Goal: Browse casually: Explore the website without a specific task or goal

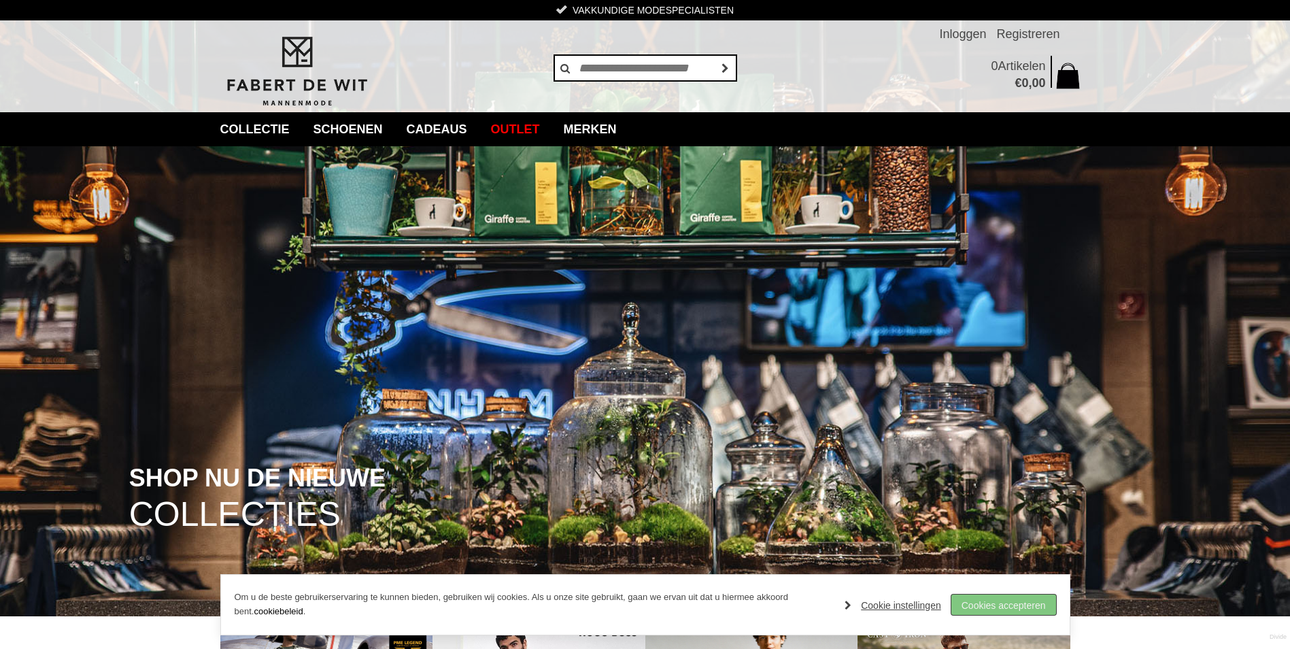
click at [1004, 598] on link "Cookies accepteren" at bounding box center [1003, 604] width 105 height 20
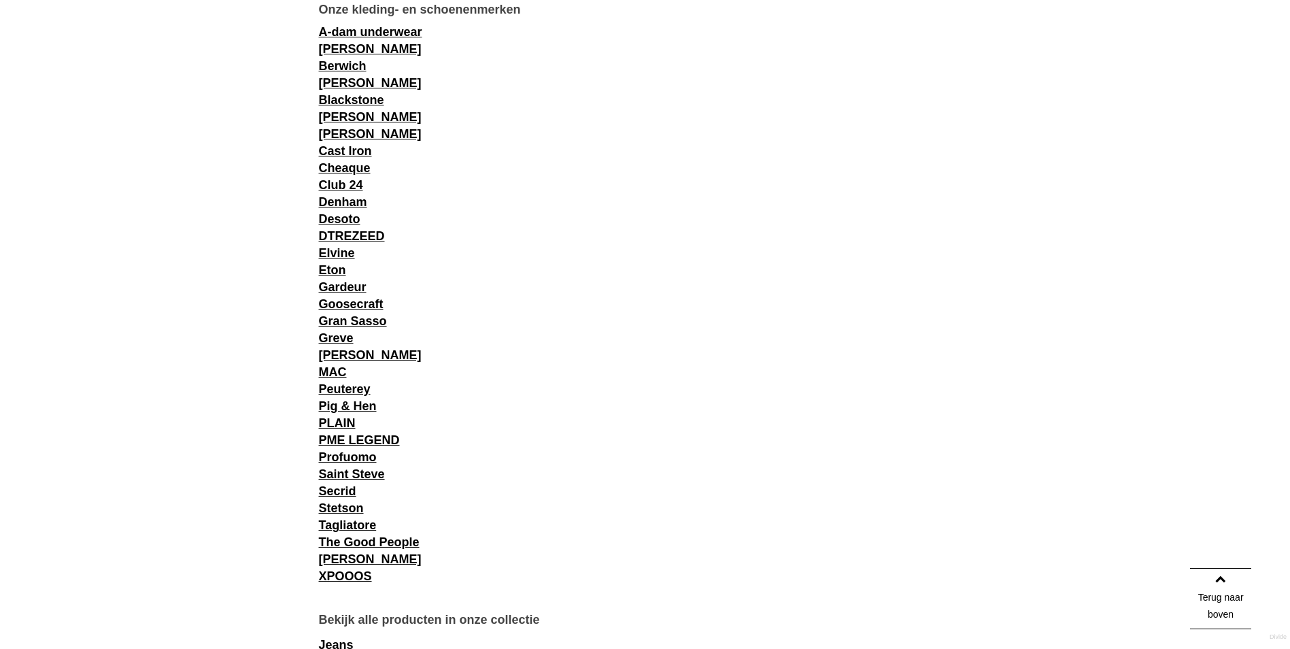
scroll to position [1416, 0]
click at [386, 543] on link "The Good People" at bounding box center [369, 541] width 101 height 14
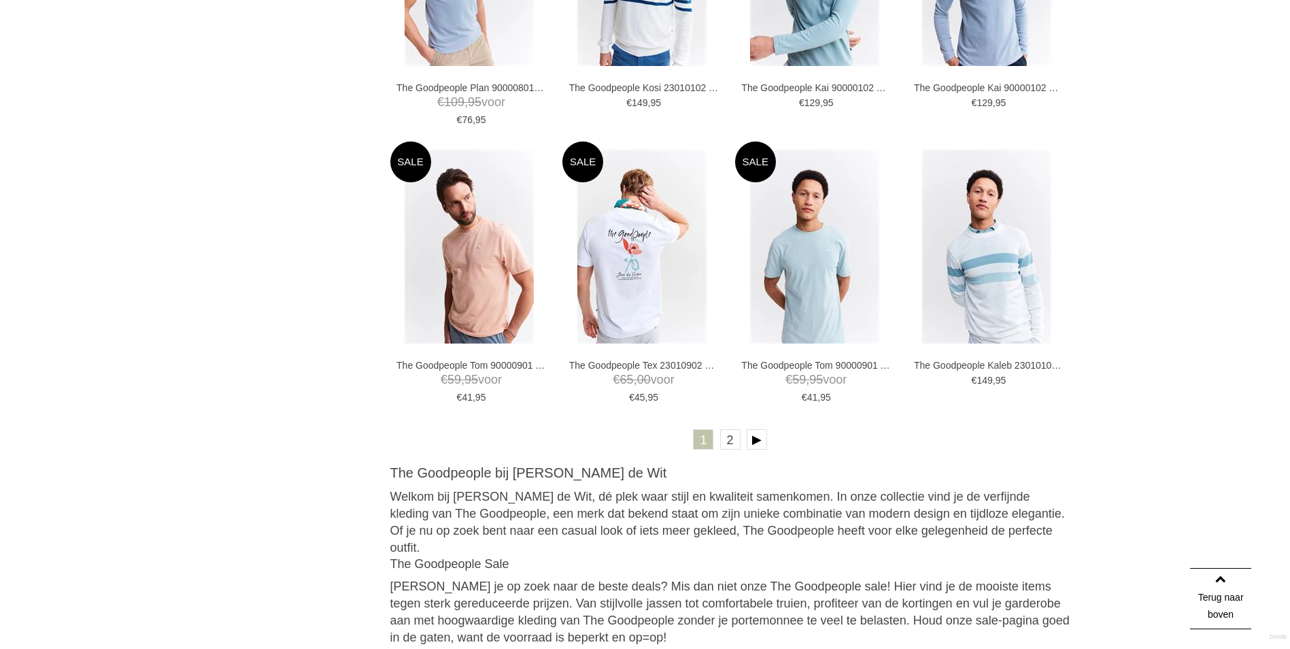
scroll to position [2421, 0]
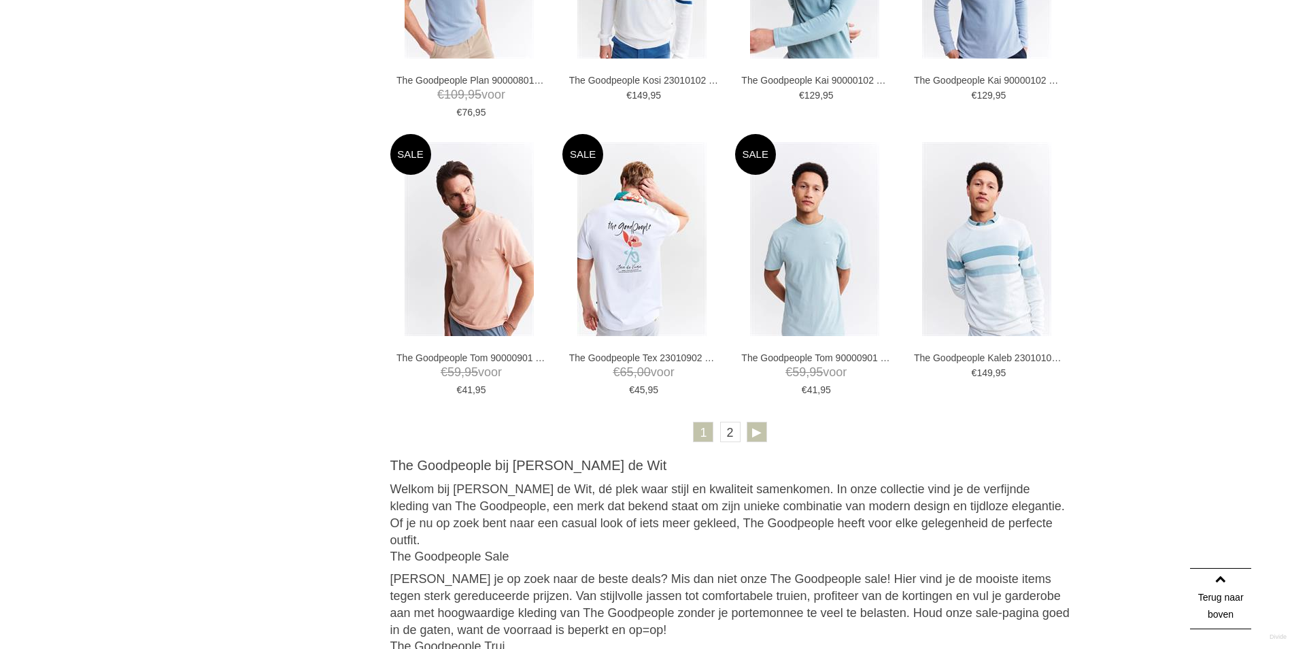
click at [759, 430] on link at bounding box center [757, 432] width 20 height 20
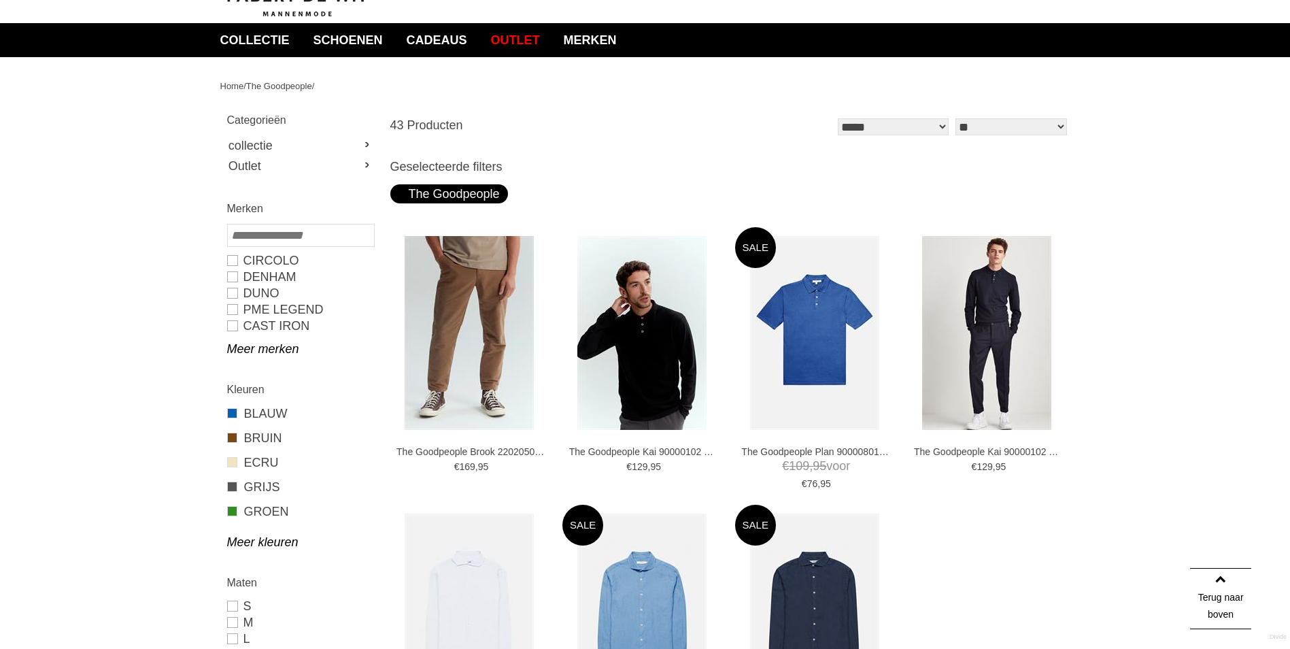
scroll to position [23, 0]
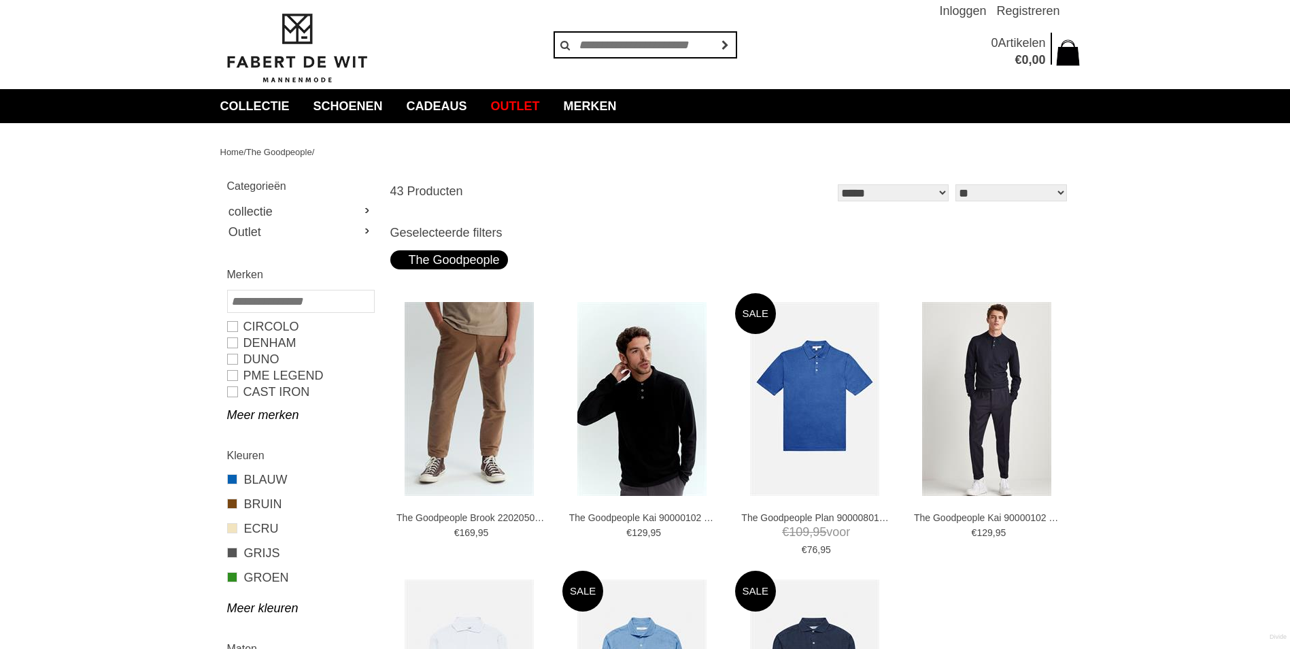
click at [0, 0] on img at bounding box center [0, 0] width 0 height 0
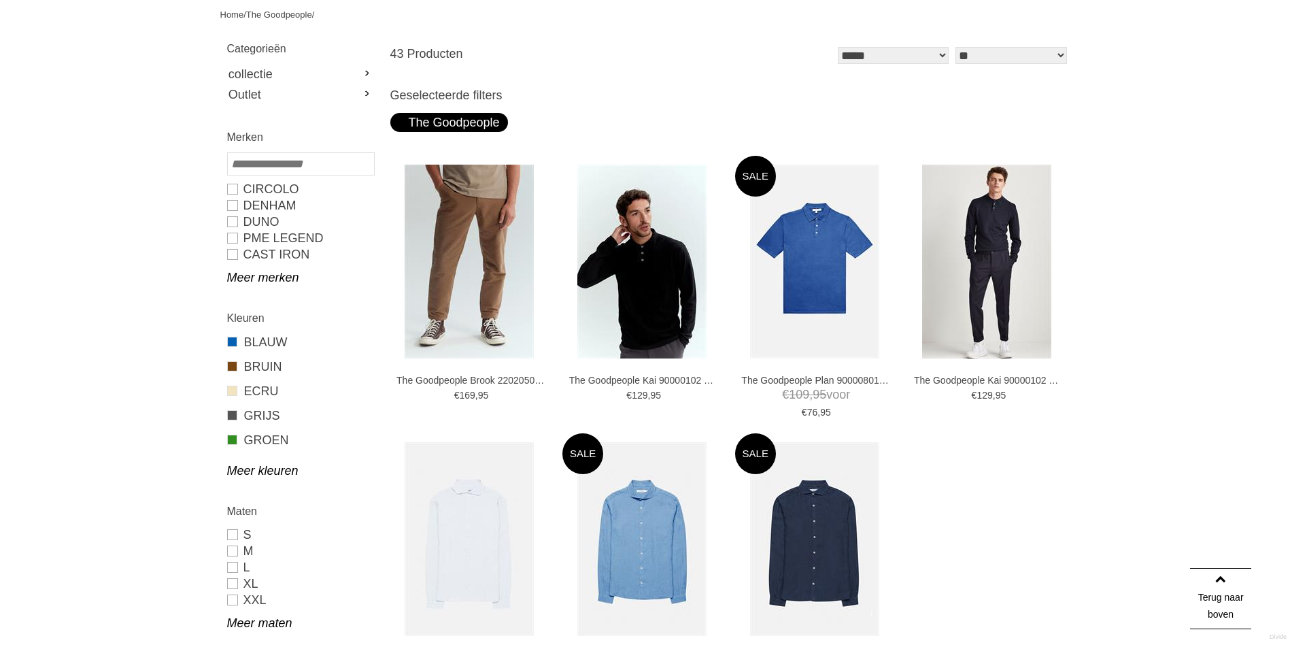
scroll to position [66, 0]
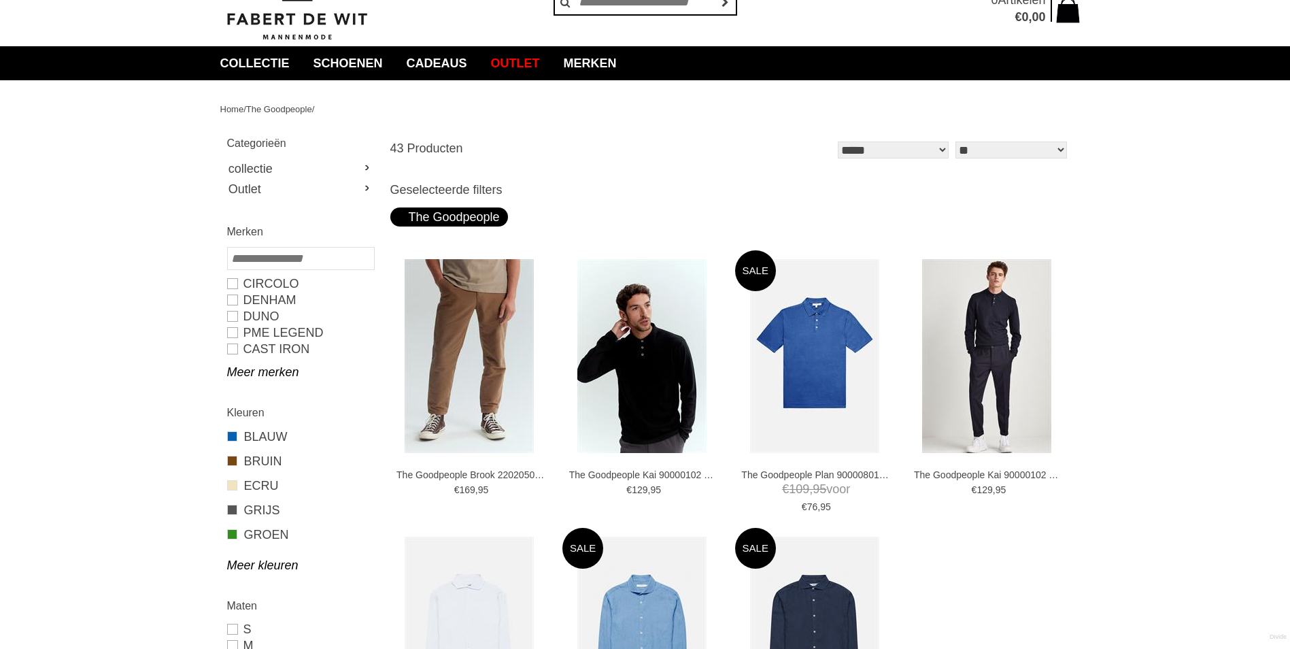
click at [271, 149] on h2 "Categorieën" at bounding box center [300, 143] width 146 height 17
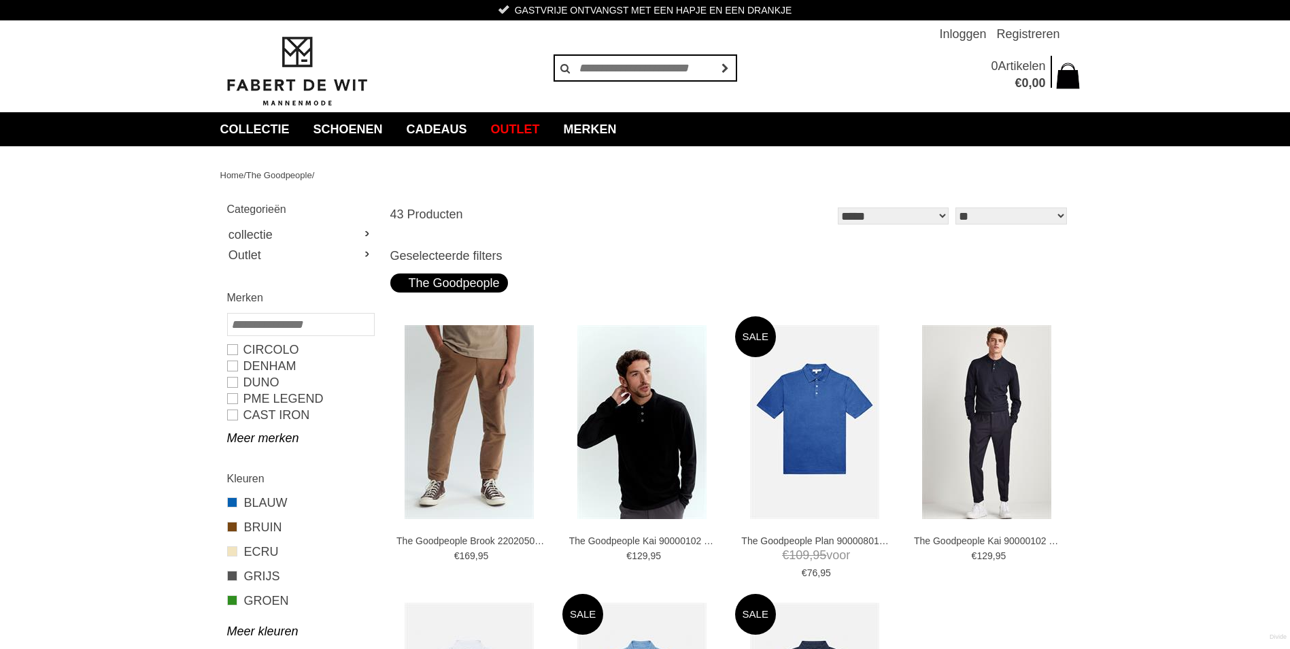
click at [608, 192] on div "Home / The Goodpeople / Categorieën collectie Overhemden Truien Broeken en Pant…" at bounding box center [645, 541] width 870 height 791
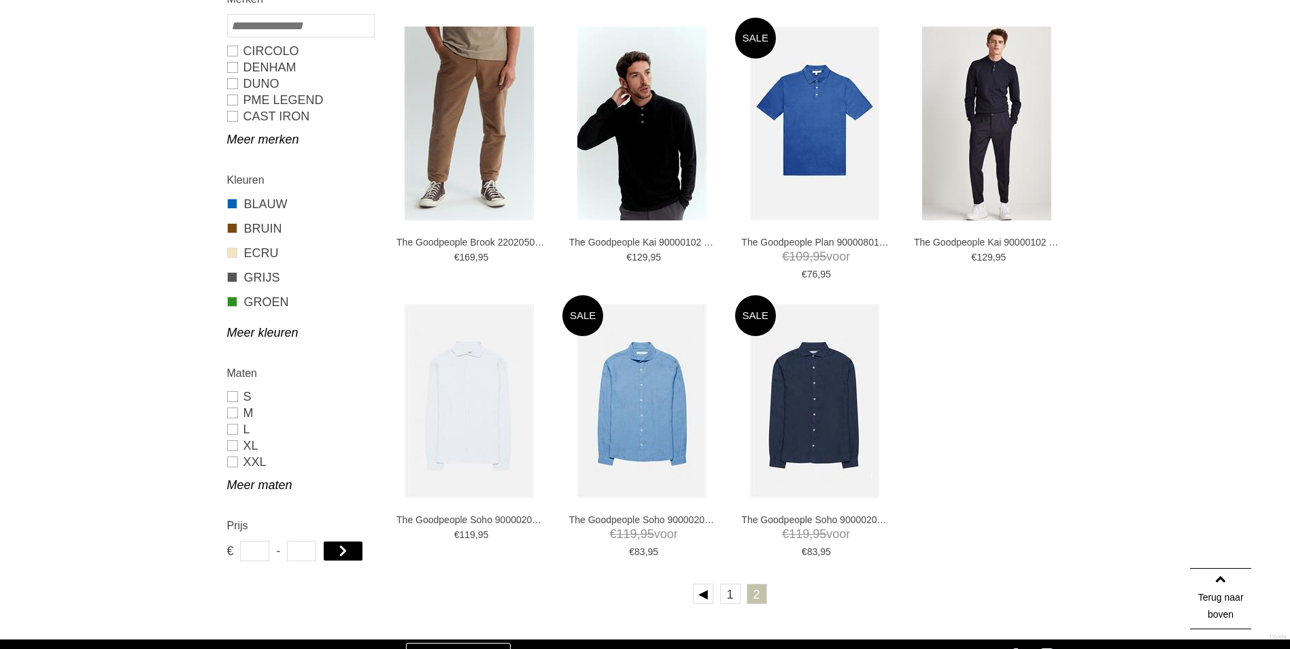
scroll to position [299, 0]
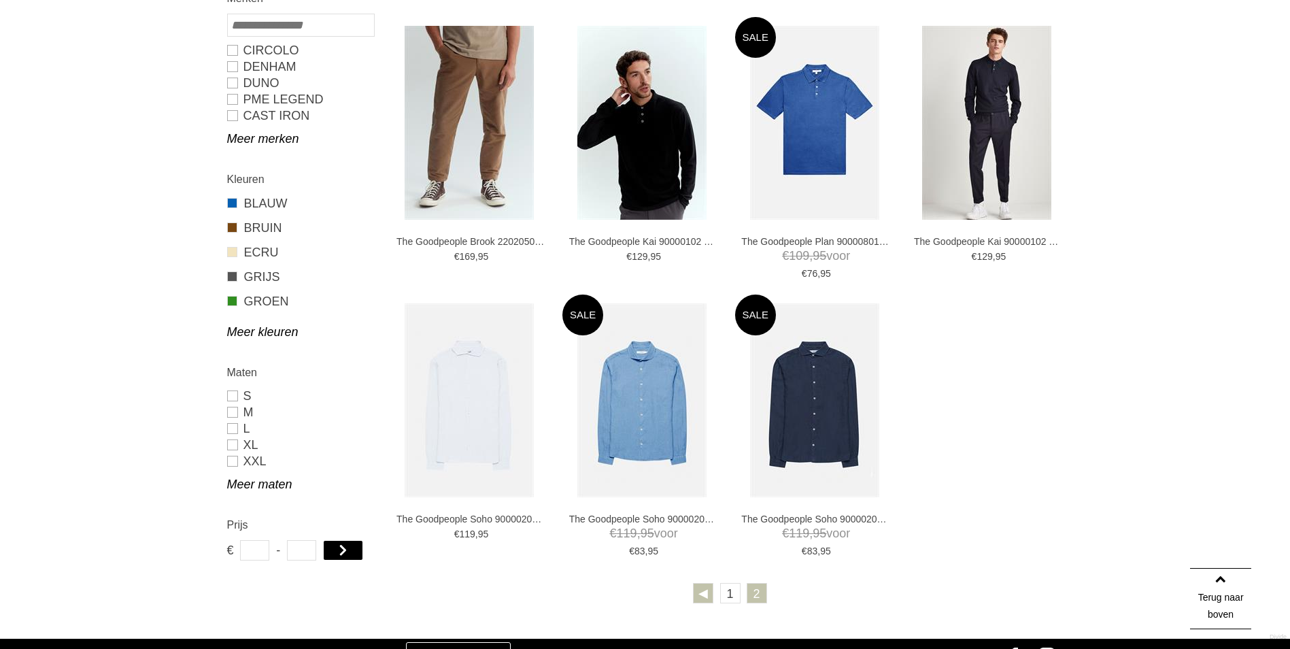
click at [701, 599] on link at bounding box center [703, 593] width 20 height 20
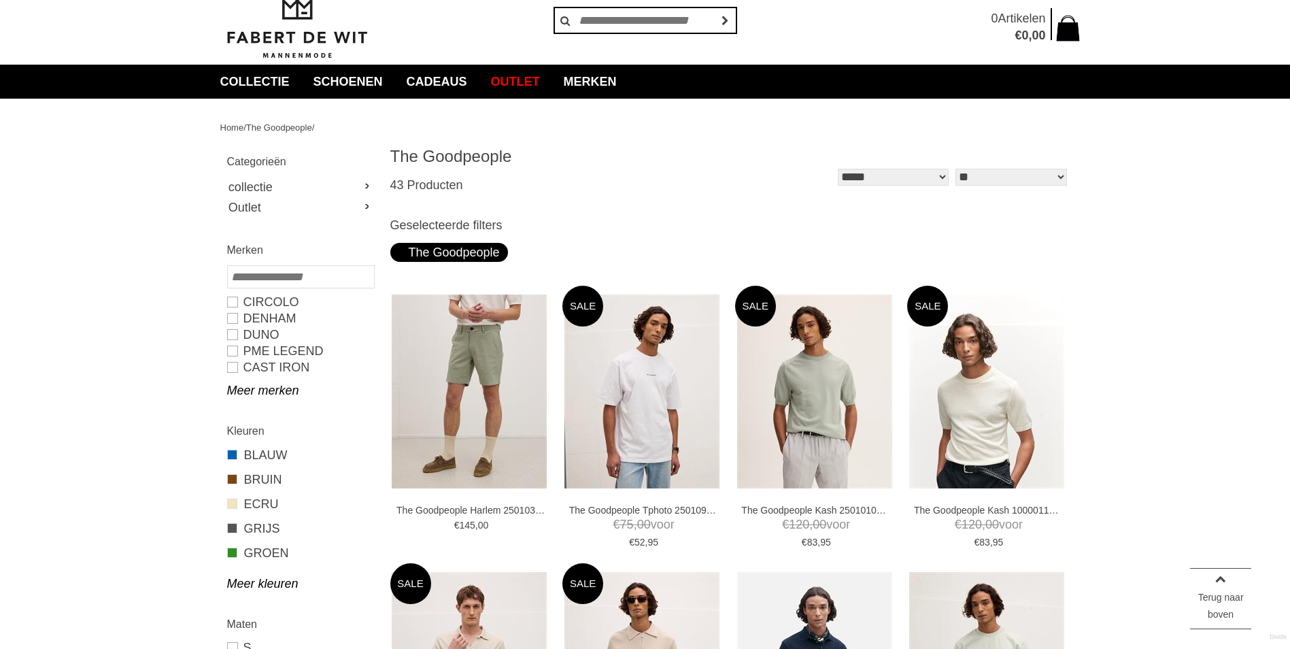
scroll to position [46, 0]
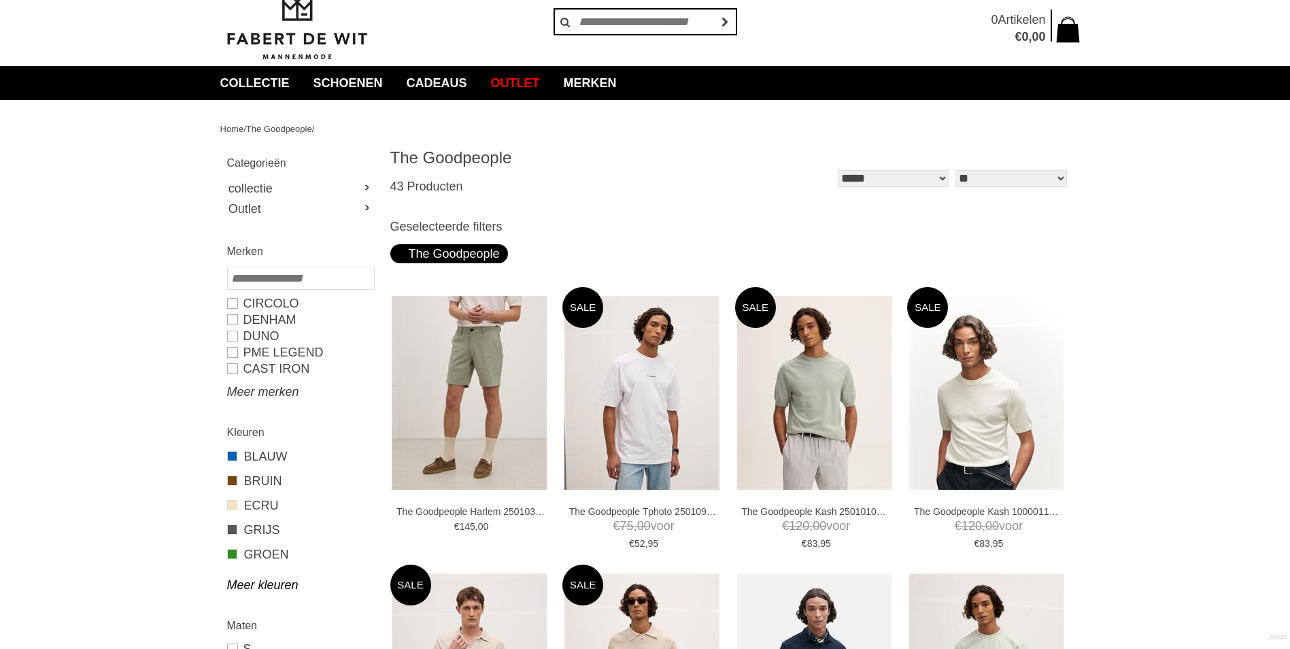
click at [248, 394] on link "Meer merken" at bounding box center [300, 391] width 146 height 16
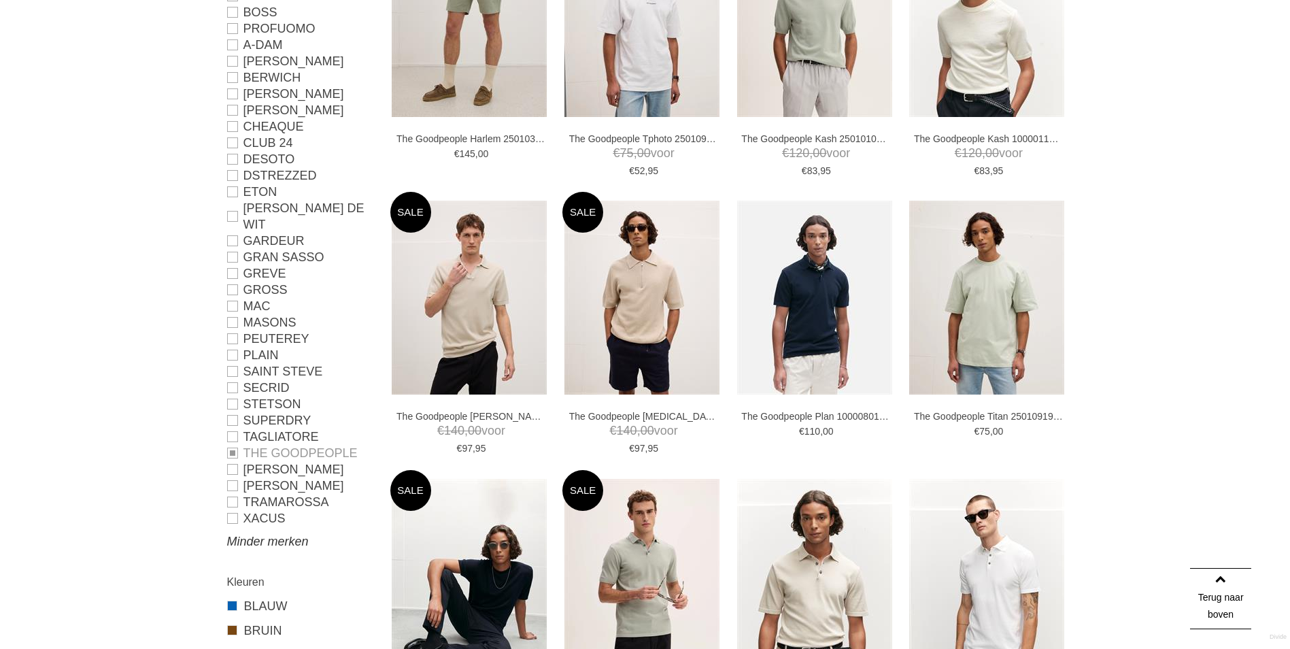
scroll to position [420, 0]
click at [241, 444] on li "The Goodpeople" at bounding box center [300, 452] width 146 height 16
click at [233, 444] on li "The Goodpeople" at bounding box center [300, 452] width 146 height 16
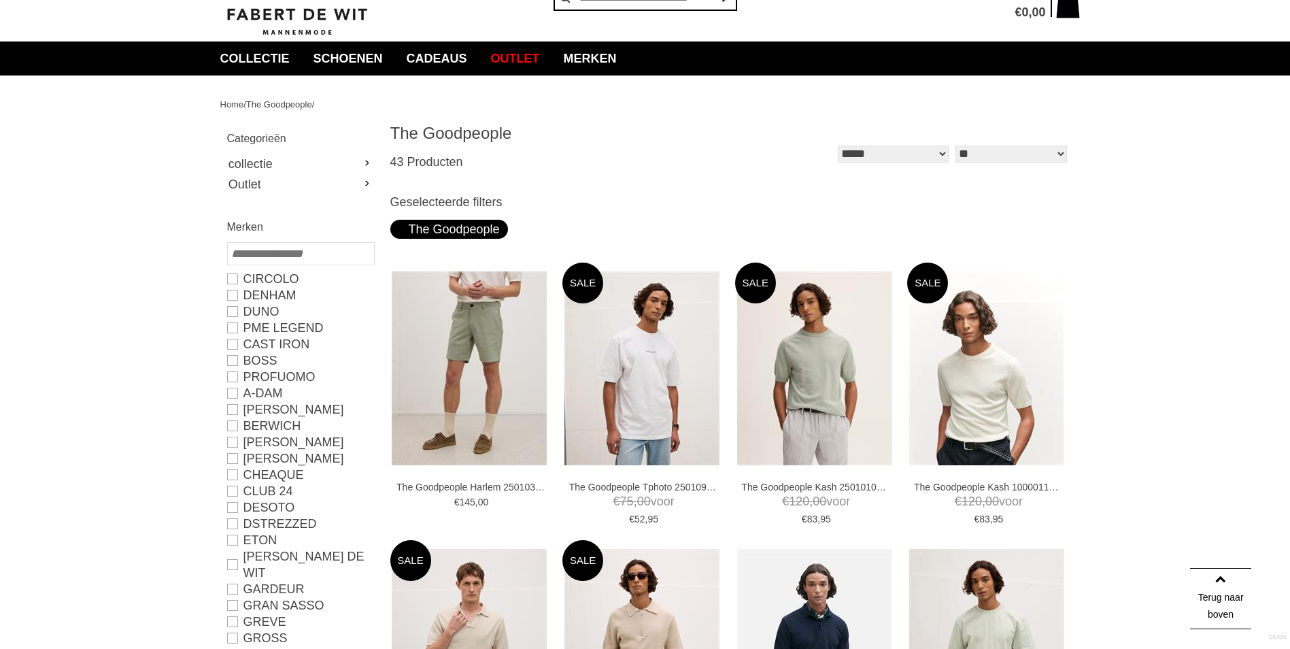
scroll to position [70, 0]
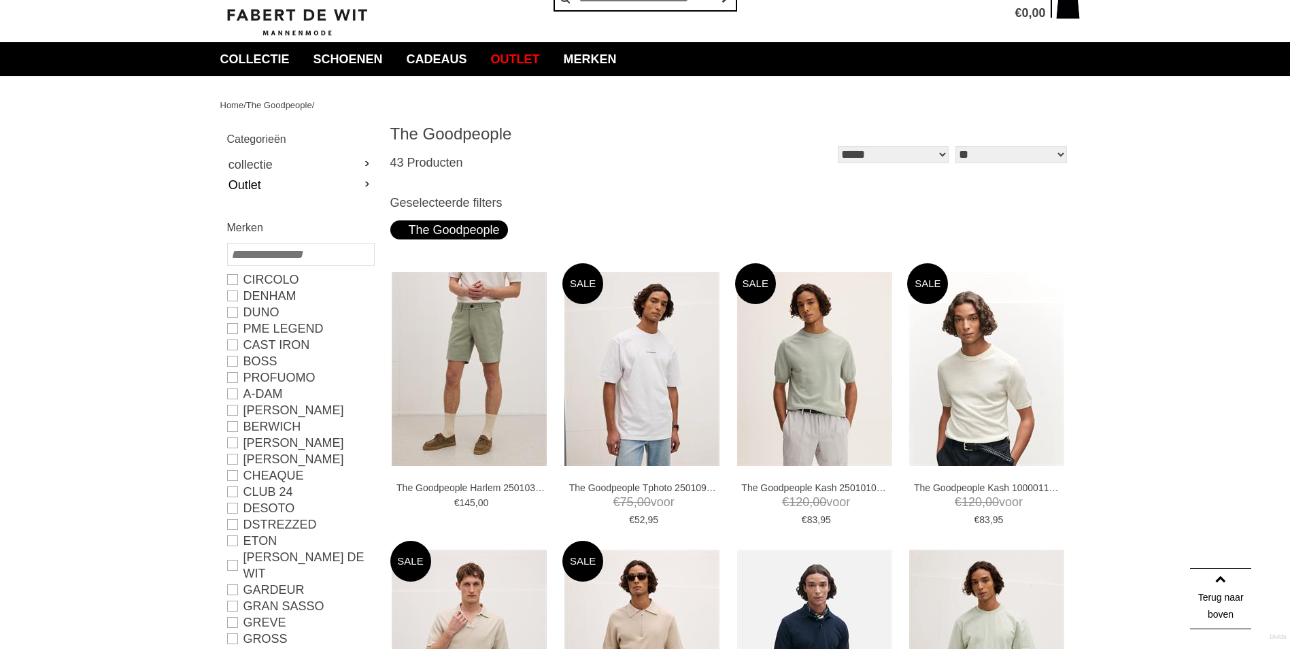
click at [242, 186] on link "Outlet" at bounding box center [300, 185] width 146 height 20
type input "**"
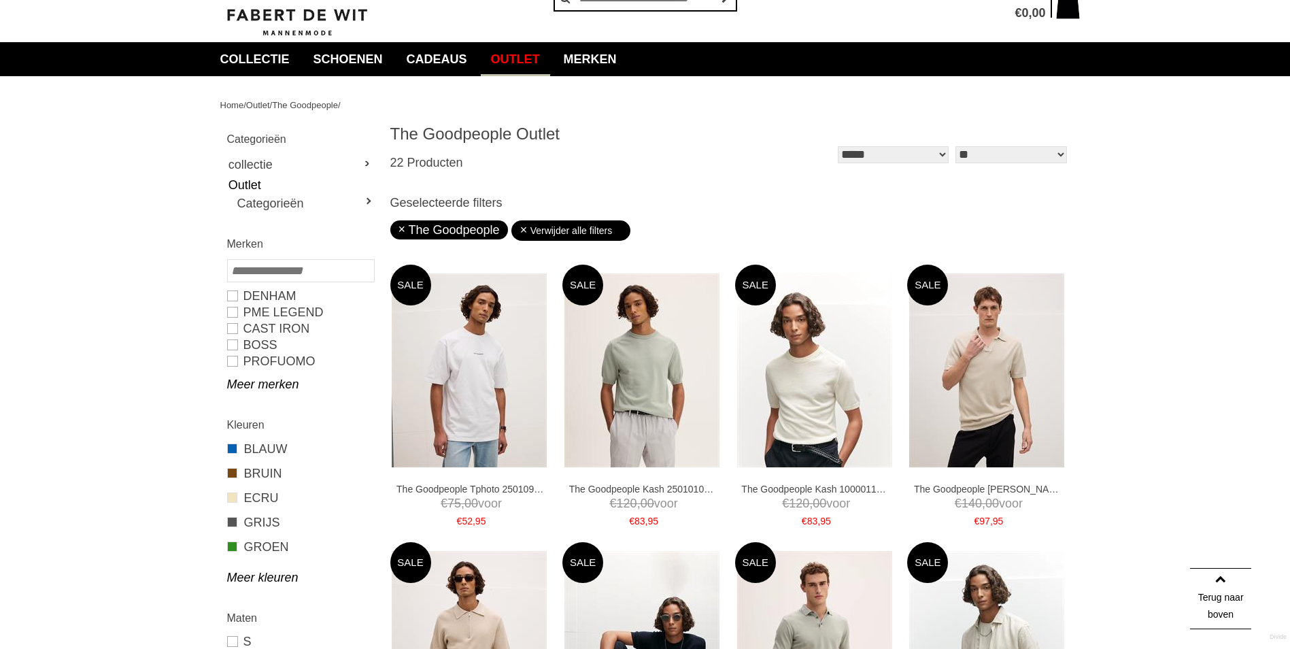
click at [260, 280] on input "search" at bounding box center [301, 270] width 148 height 23
type input "*"
type input "****"
click at [231, 301] on link "BOSS" at bounding box center [300, 296] width 146 height 16
type input "**"
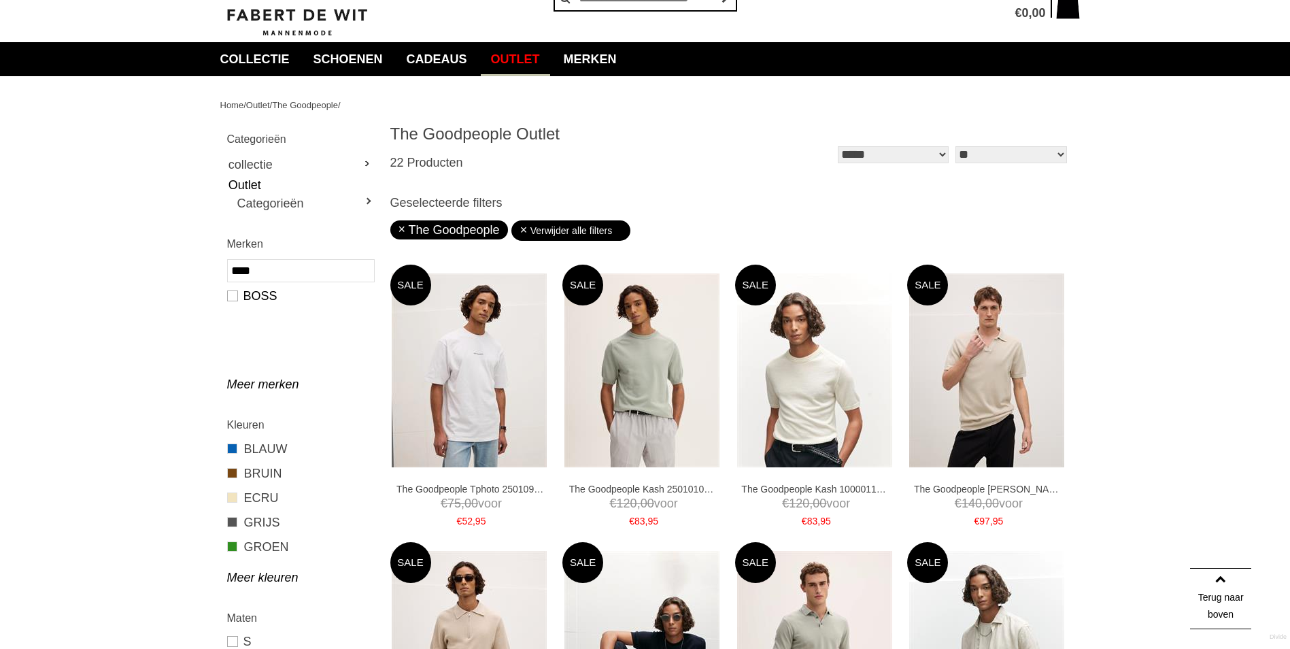
type input "***"
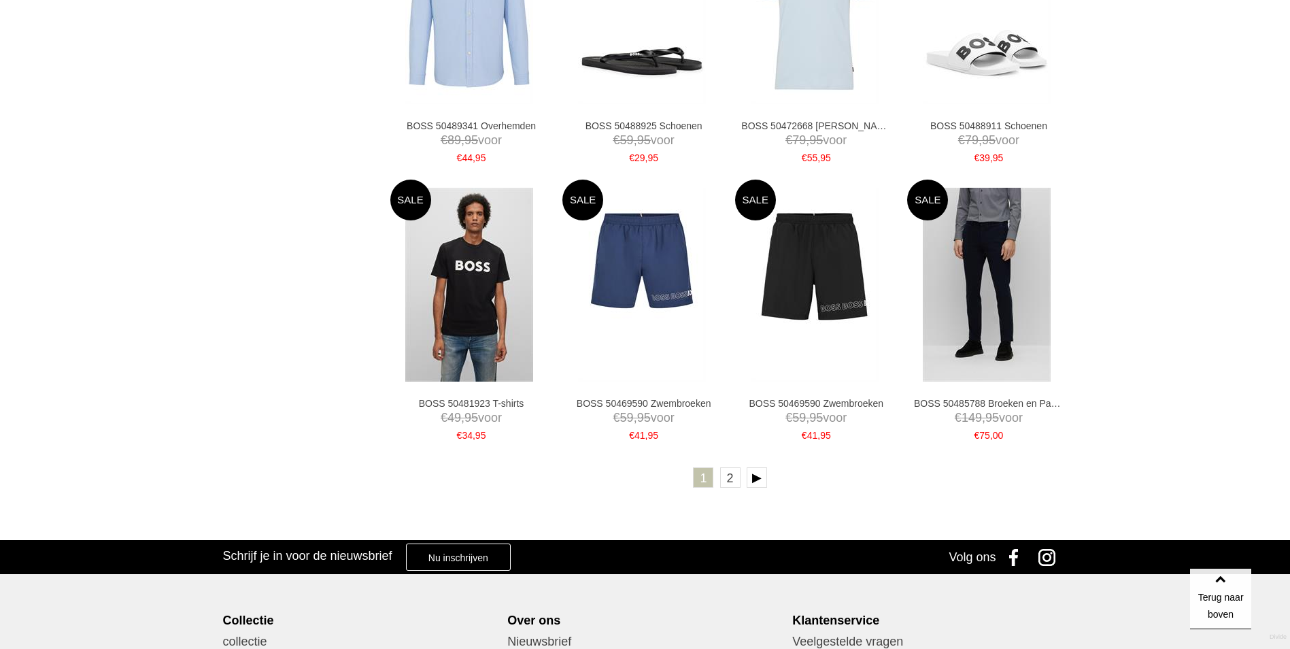
scroll to position [2387, 0]
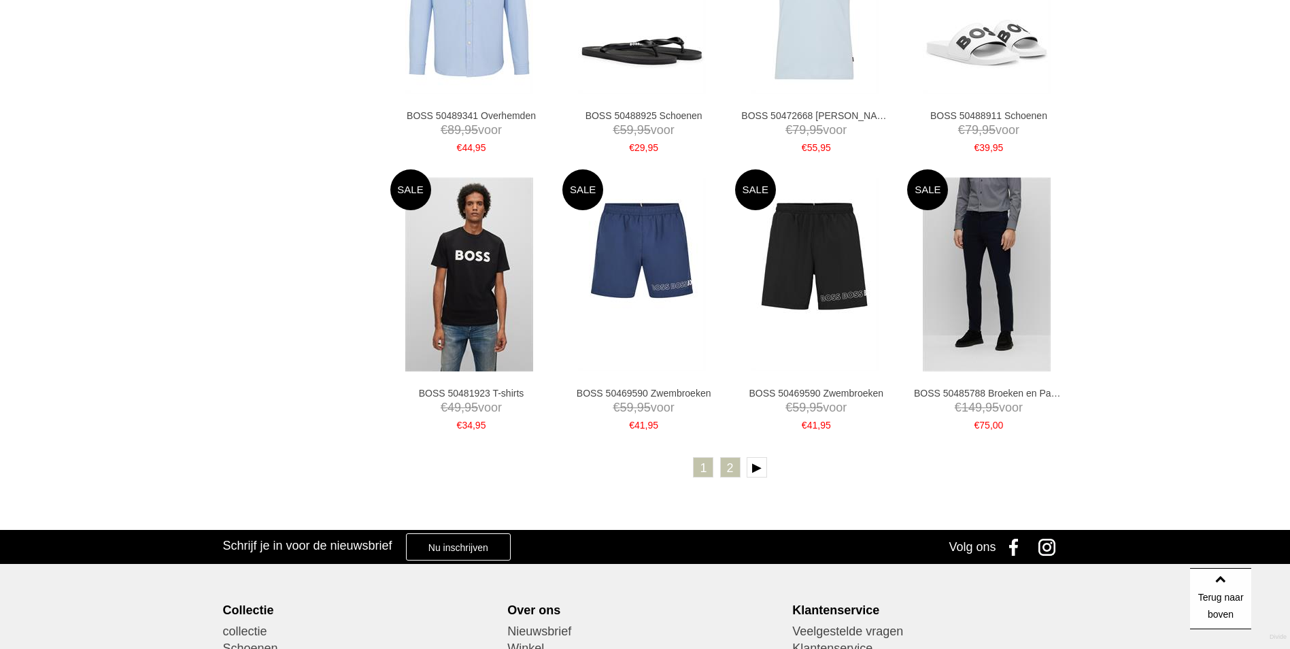
click at [729, 468] on link "2" at bounding box center [730, 467] width 20 height 20
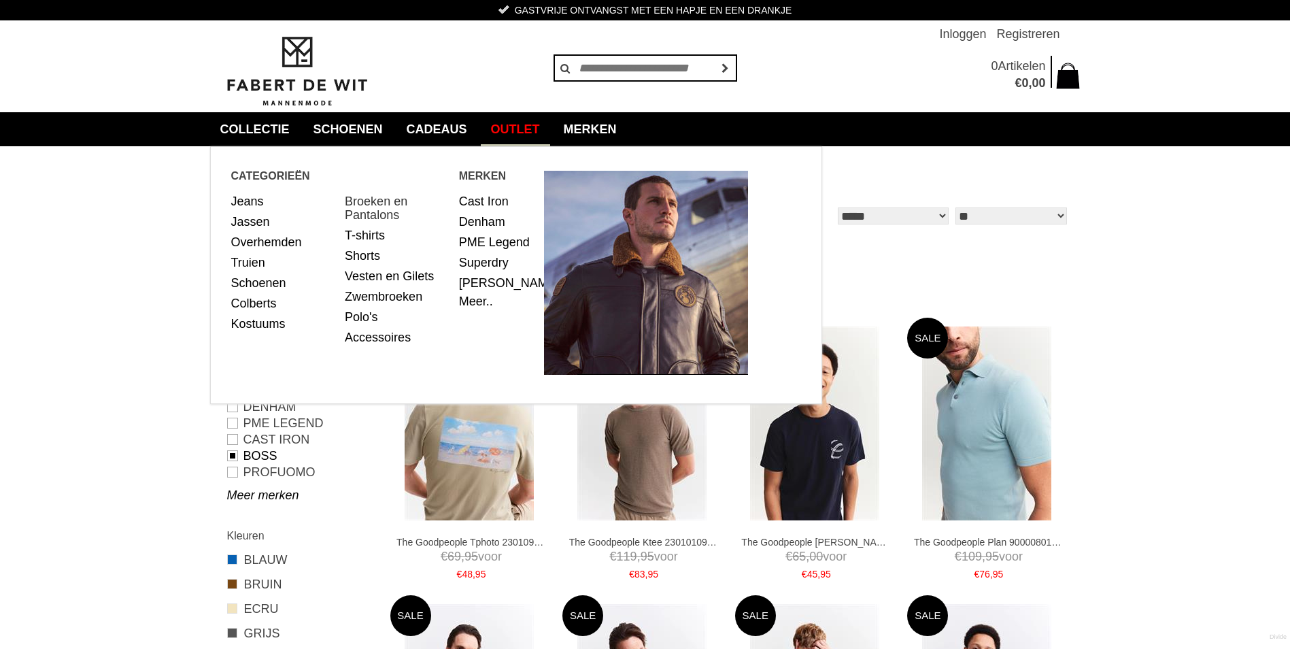
click at [381, 205] on link "Broeken en Pantalons" at bounding box center [397, 208] width 104 height 34
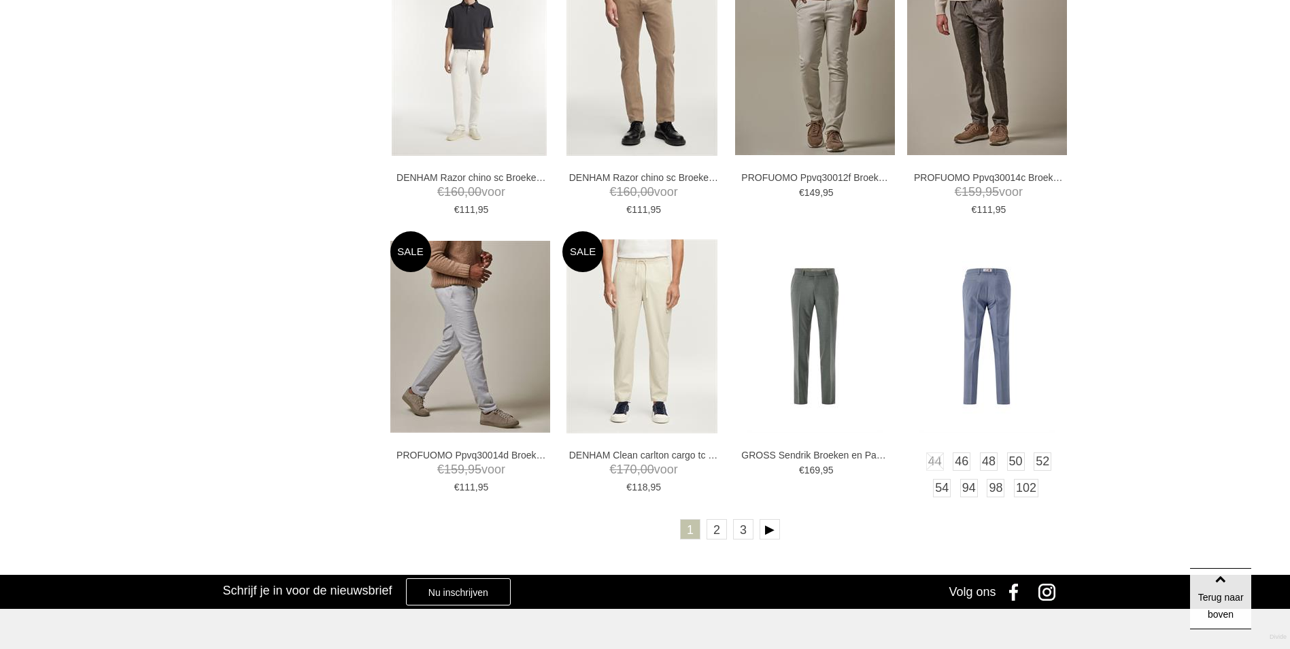
scroll to position [2253, 0]
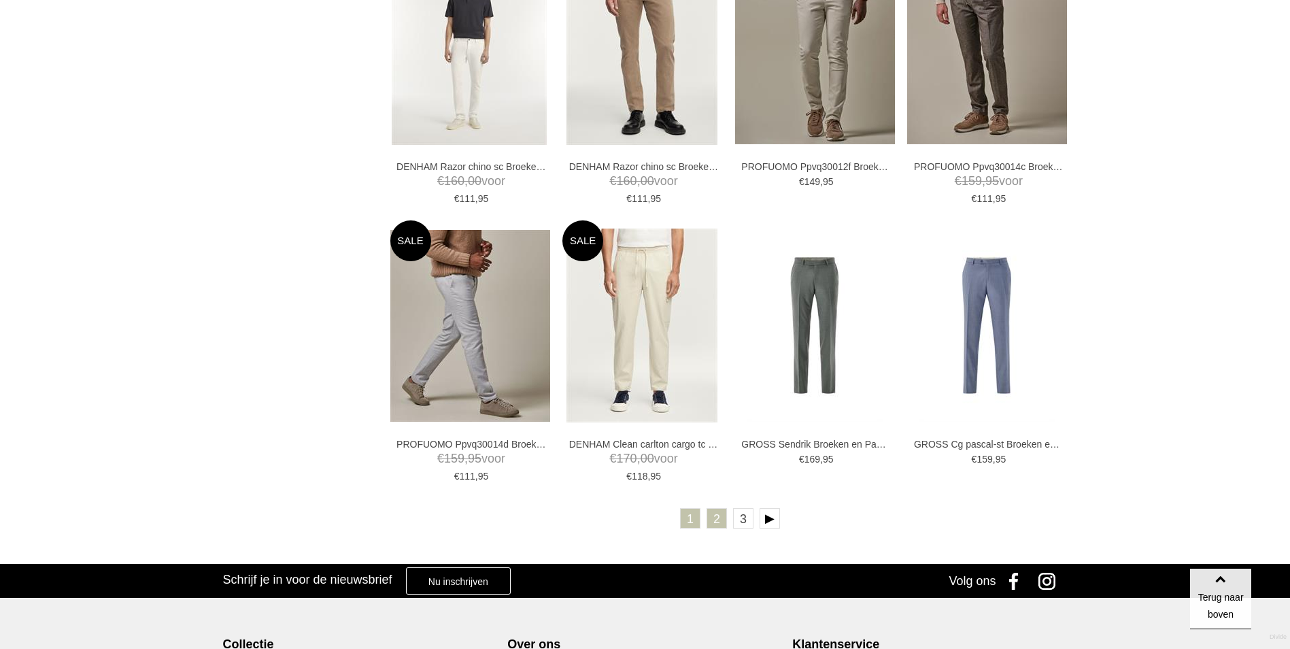
click at [712, 519] on link "2" at bounding box center [716, 518] width 20 height 20
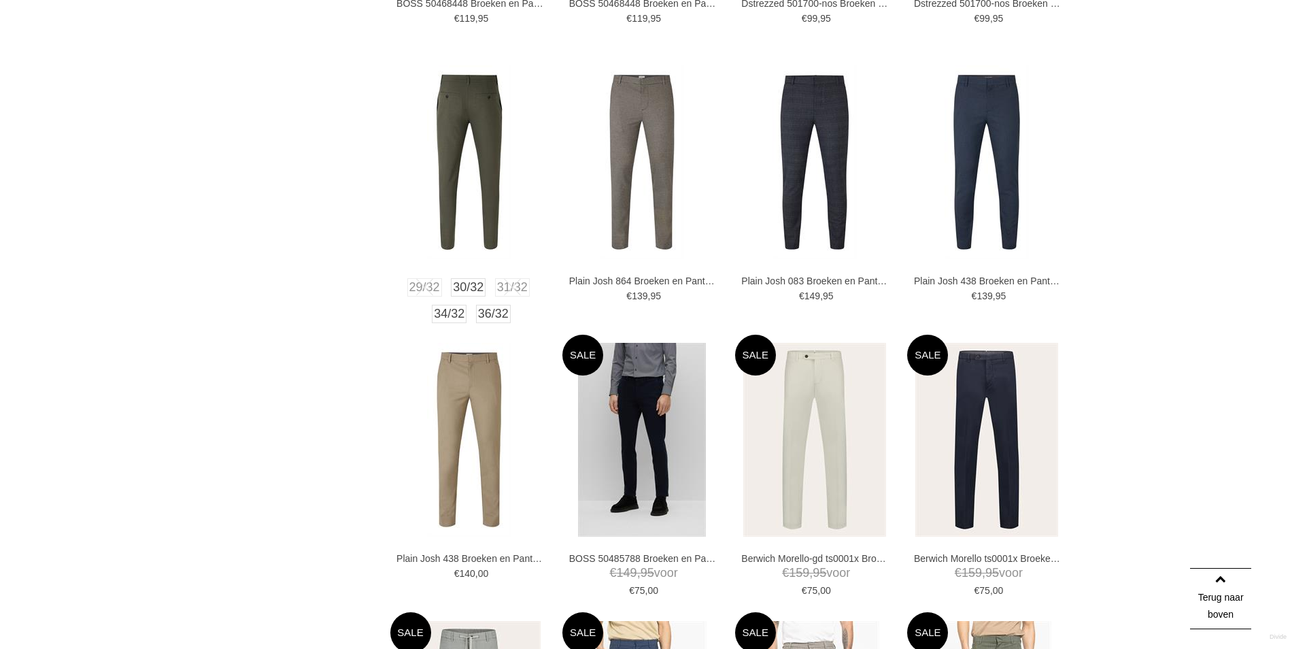
scroll to position [1289, 0]
drag, startPoint x: 478, startPoint y: 205, endPoint x: 324, endPoint y: 267, distance: 165.9
click at [324, 267] on div "Home / collectie / Broeken en Pantalons / Categorieën collectie Jeans Jassen Ov…" at bounding box center [645, 183] width 870 height 2653
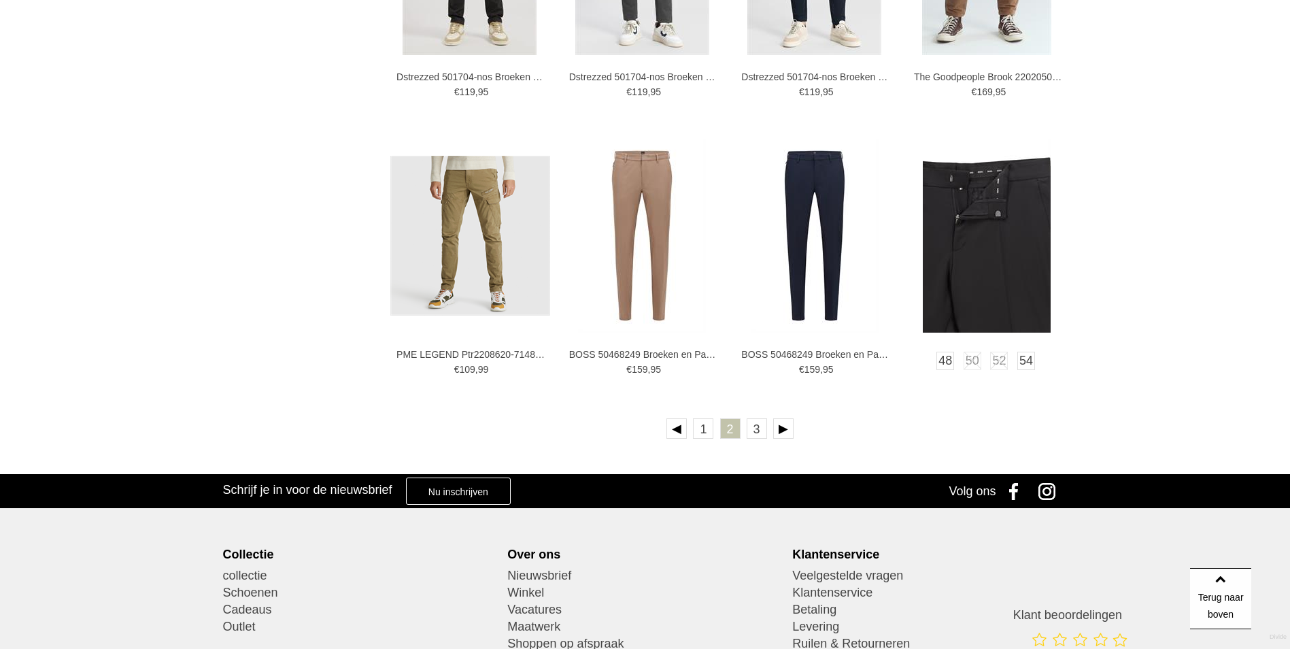
scroll to position [2362, 0]
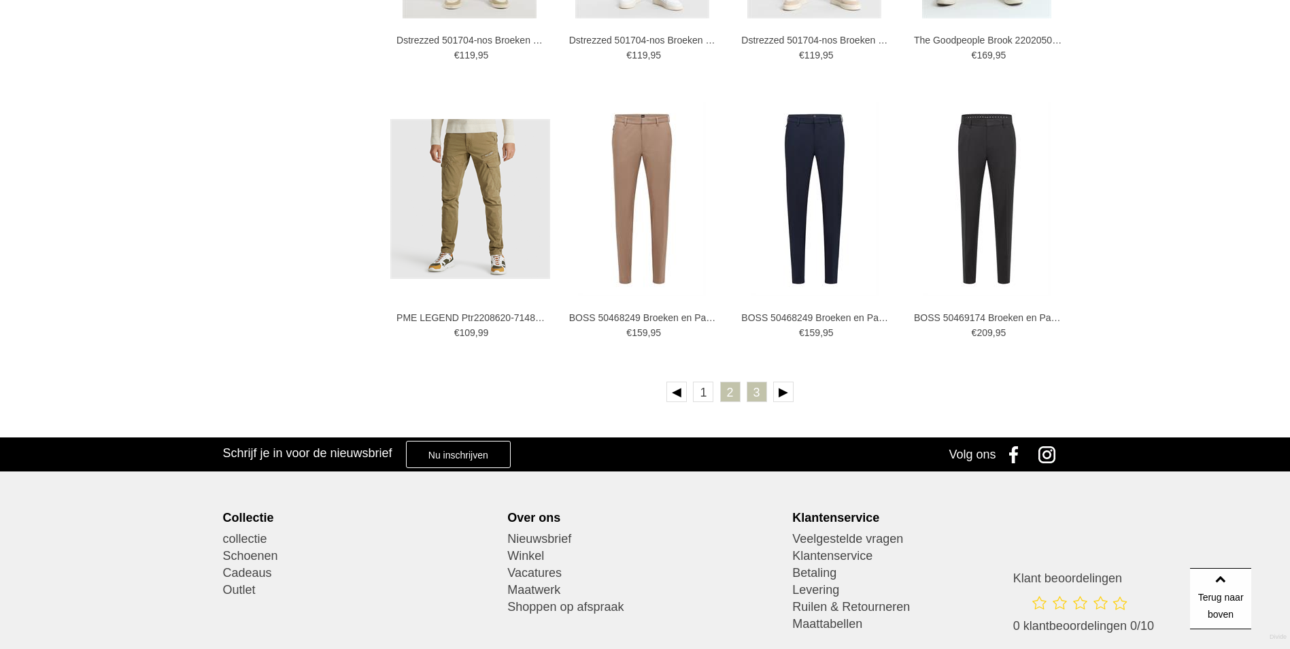
click at [751, 388] on link "3" at bounding box center [757, 391] width 20 height 20
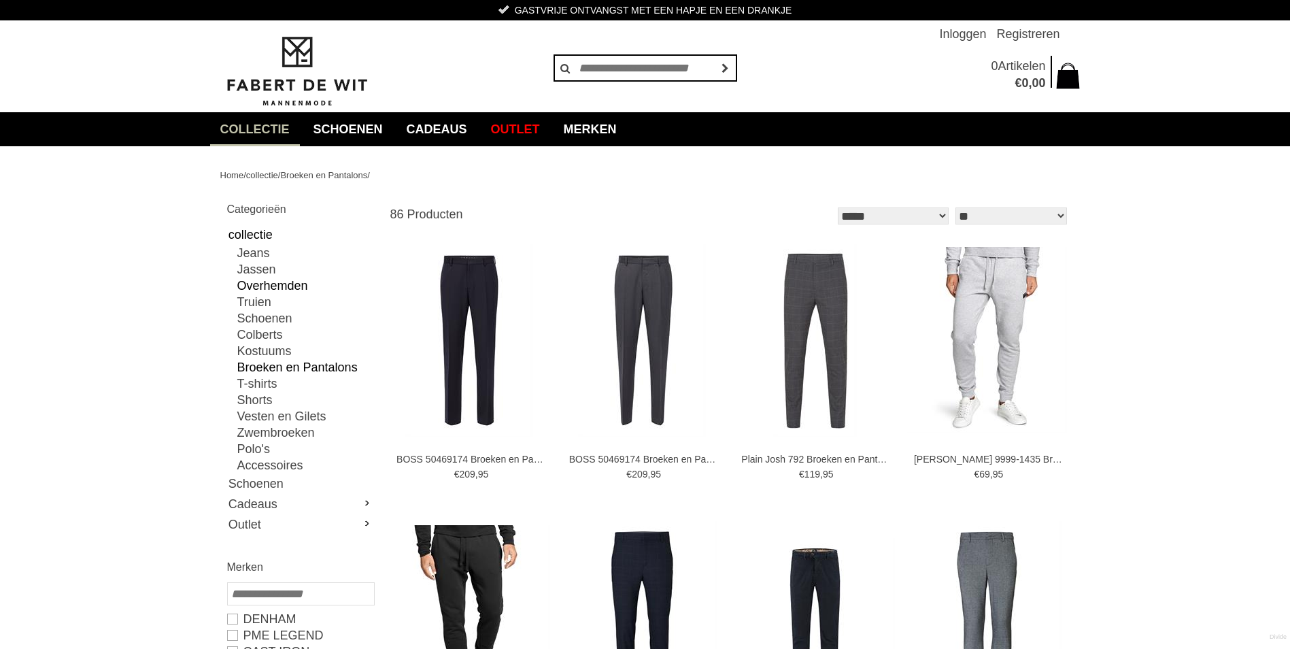
click at [290, 285] on link "Overhemden" at bounding box center [305, 285] width 136 height 16
type input "**"
type input "***"
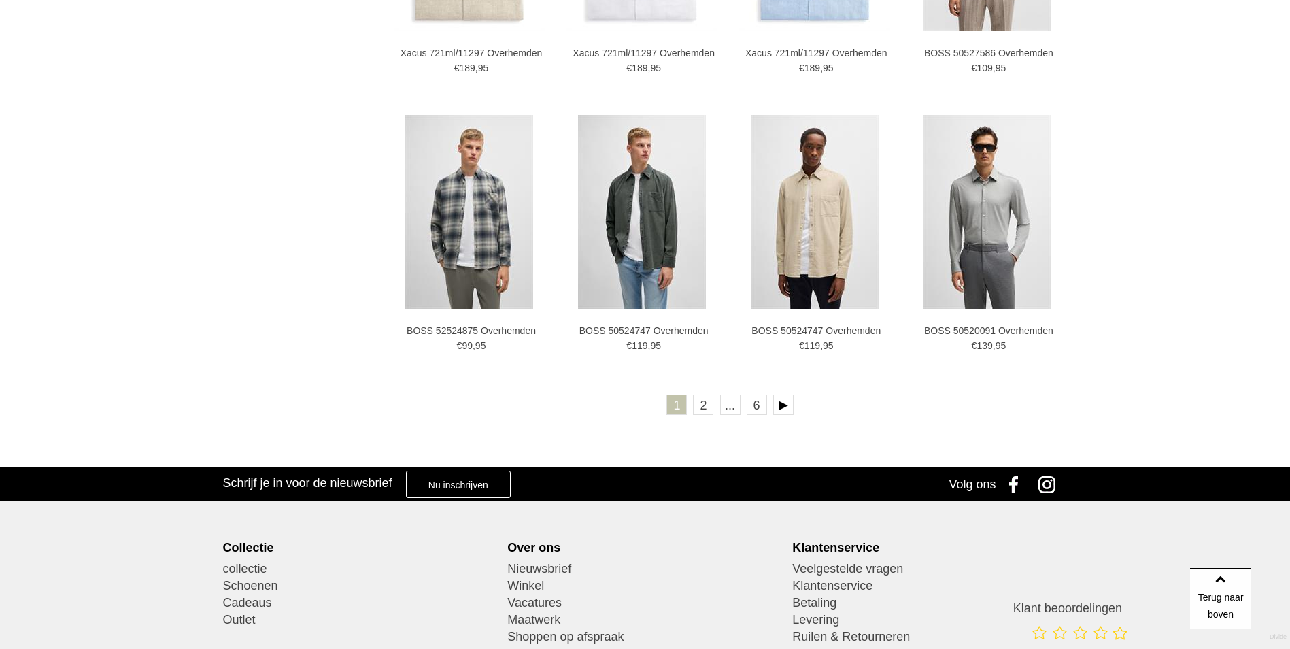
scroll to position [2367, 0]
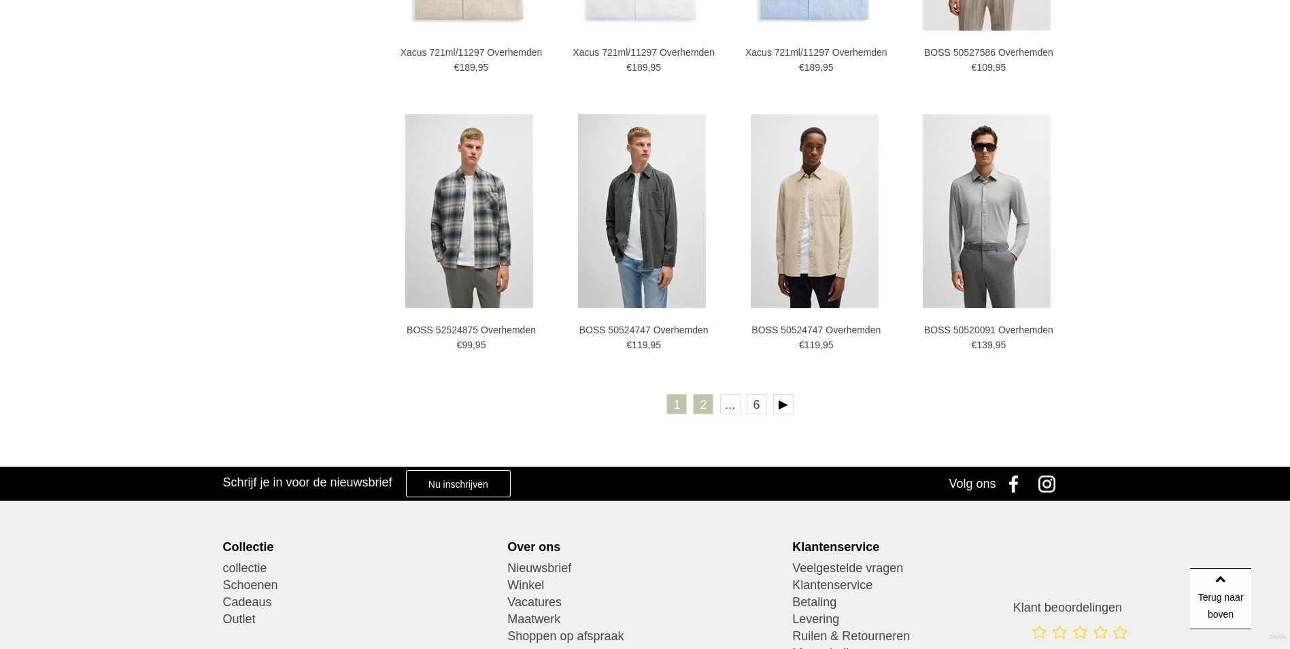
click at [708, 407] on link "2" at bounding box center [703, 404] width 20 height 20
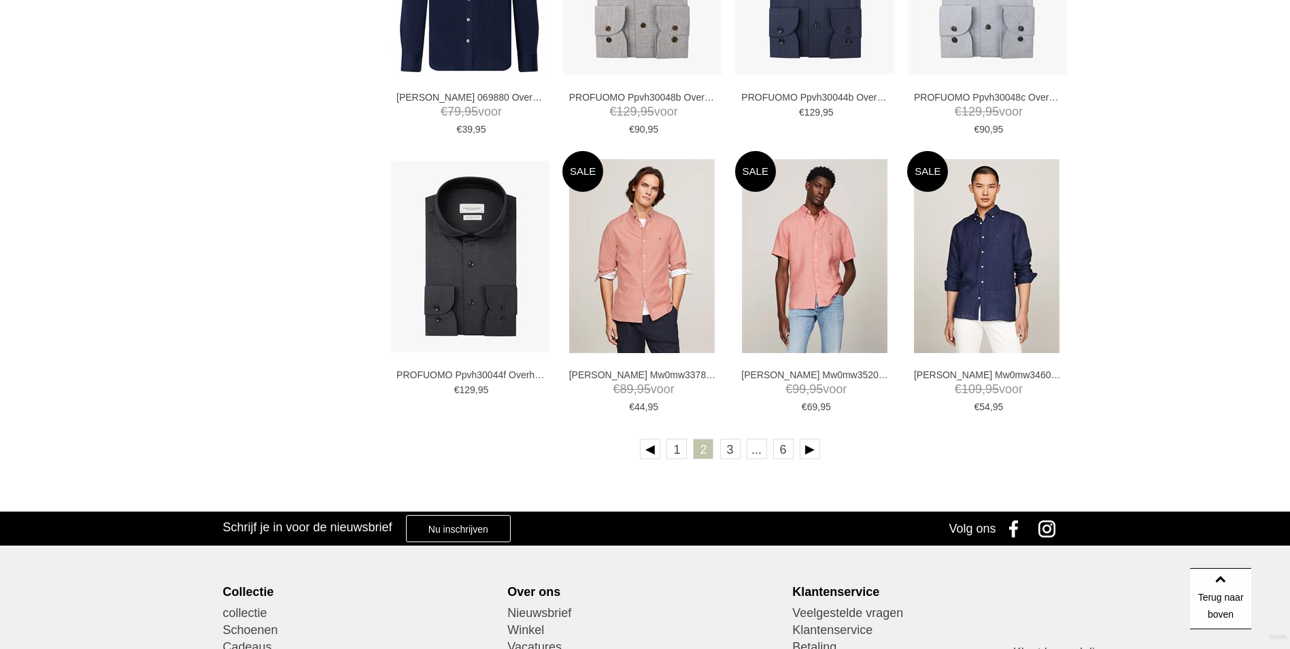
scroll to position [2322, 0]
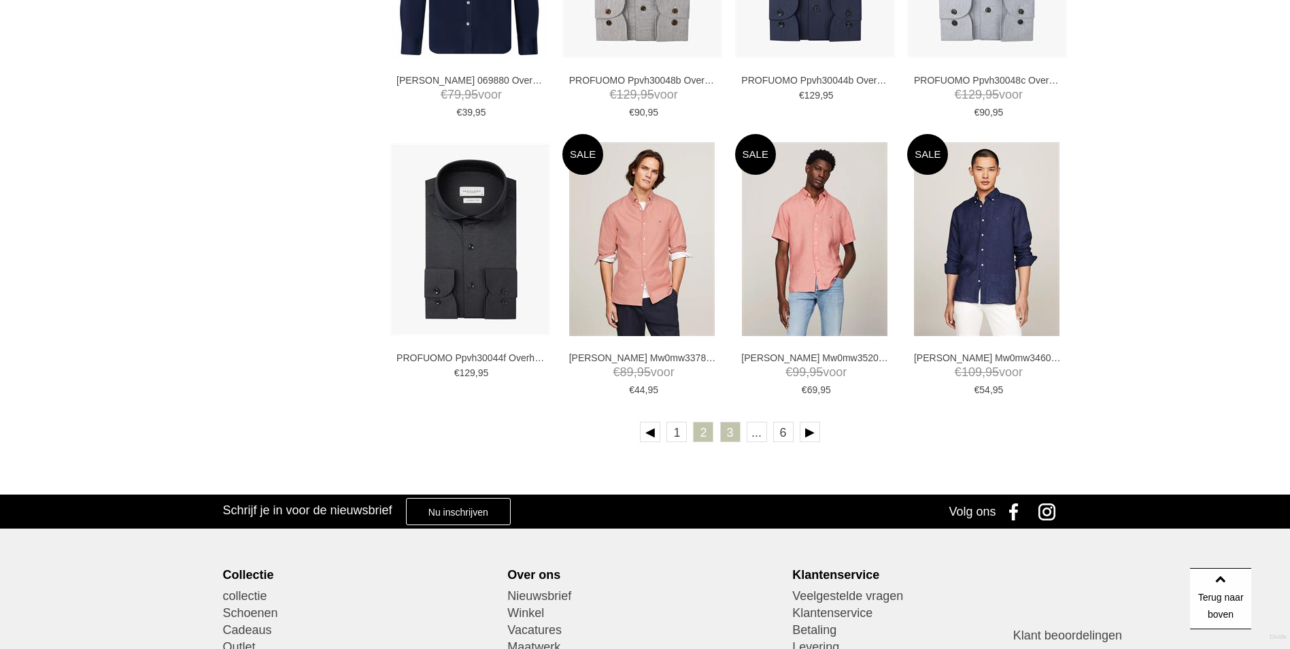
click at [732, 432] on link "3" at bounding box center [730, 432] width 20 height 20
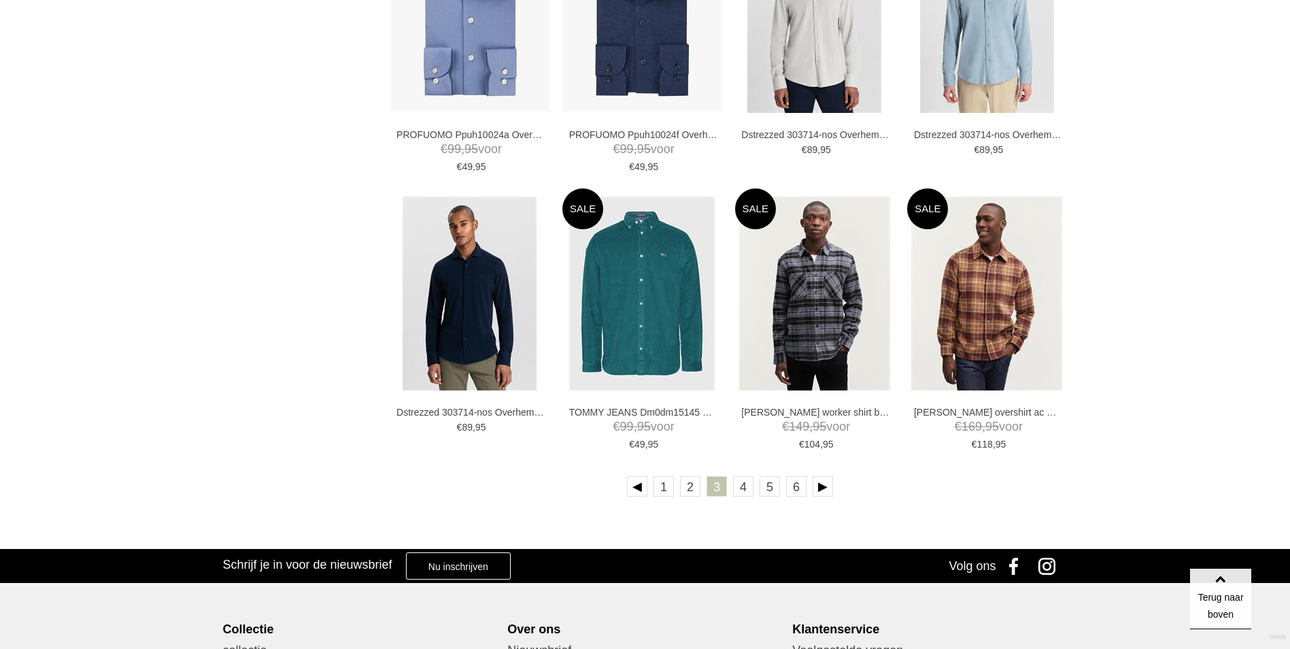
scroll to position [2268, 0]
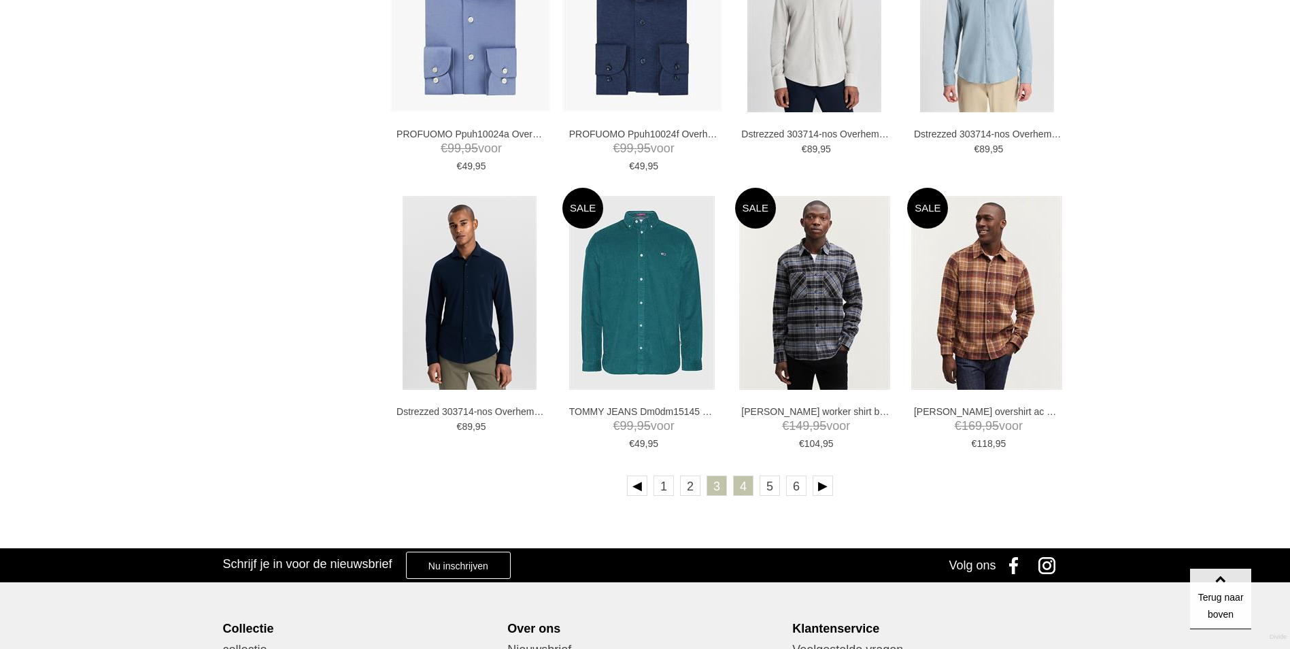
click at [736, 492] on link "4" at bounding box center [743, 485] width 20 height 20
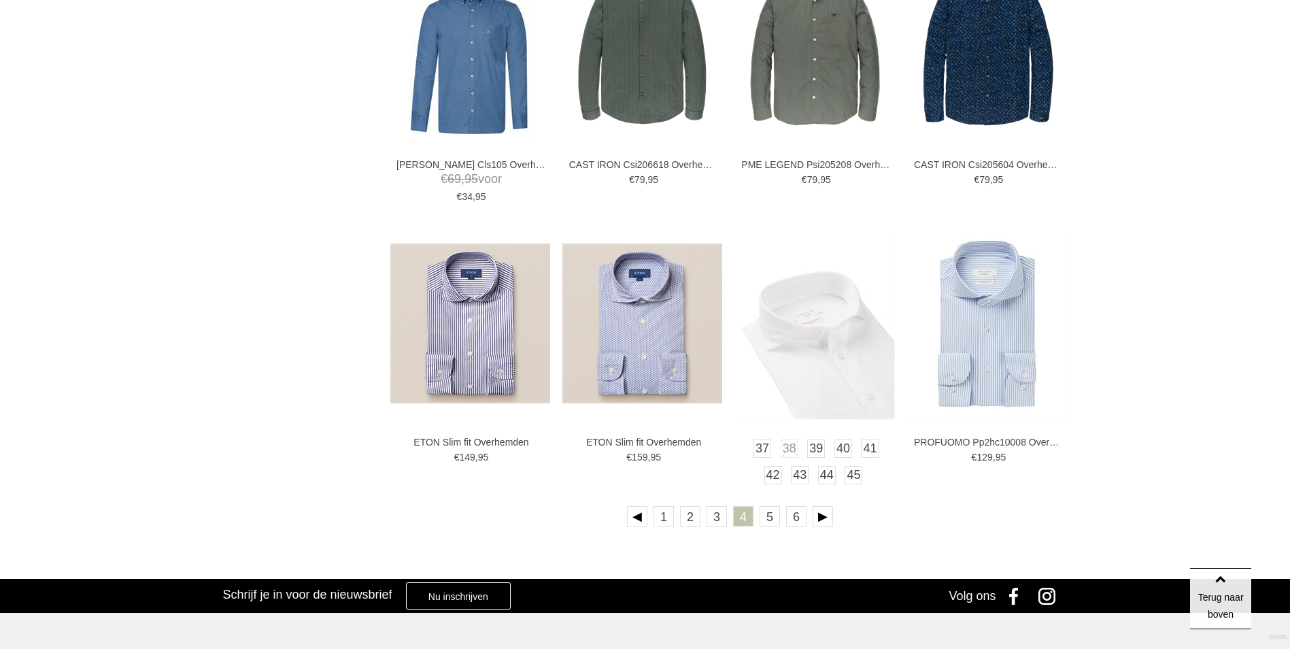
scroll to position [2238, 0]
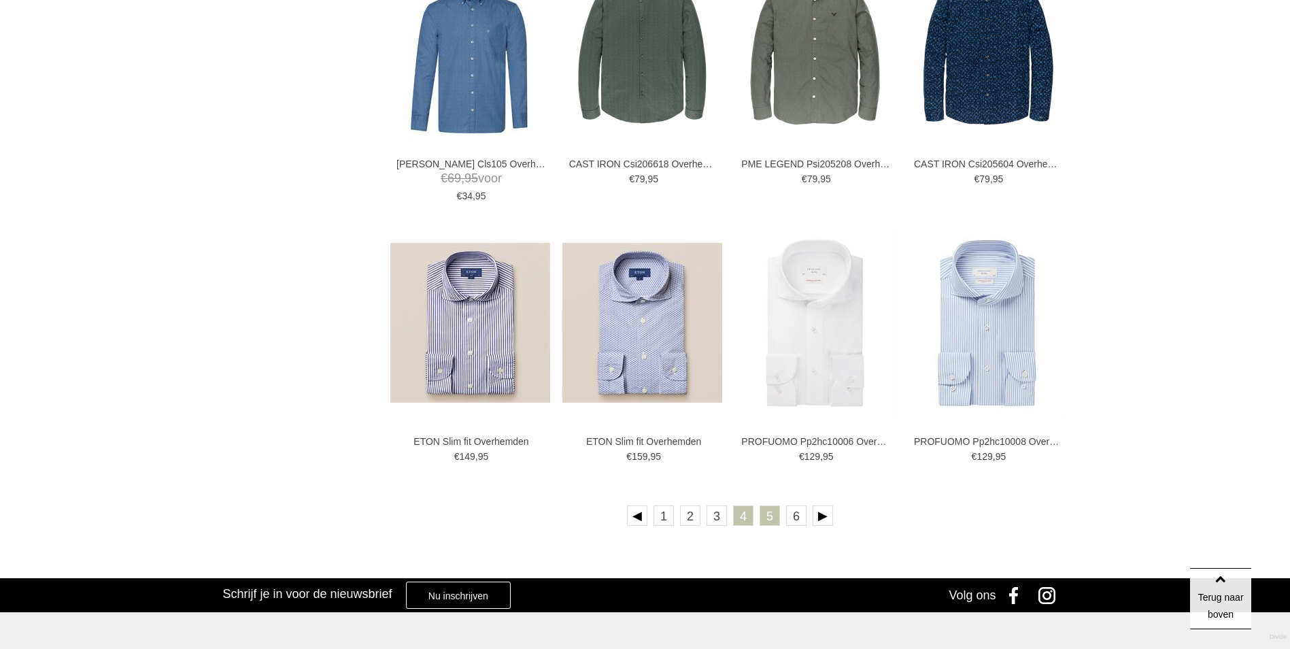
click at [766, 523] on link "5" at bounding box center [769, 515] width 20 height 20
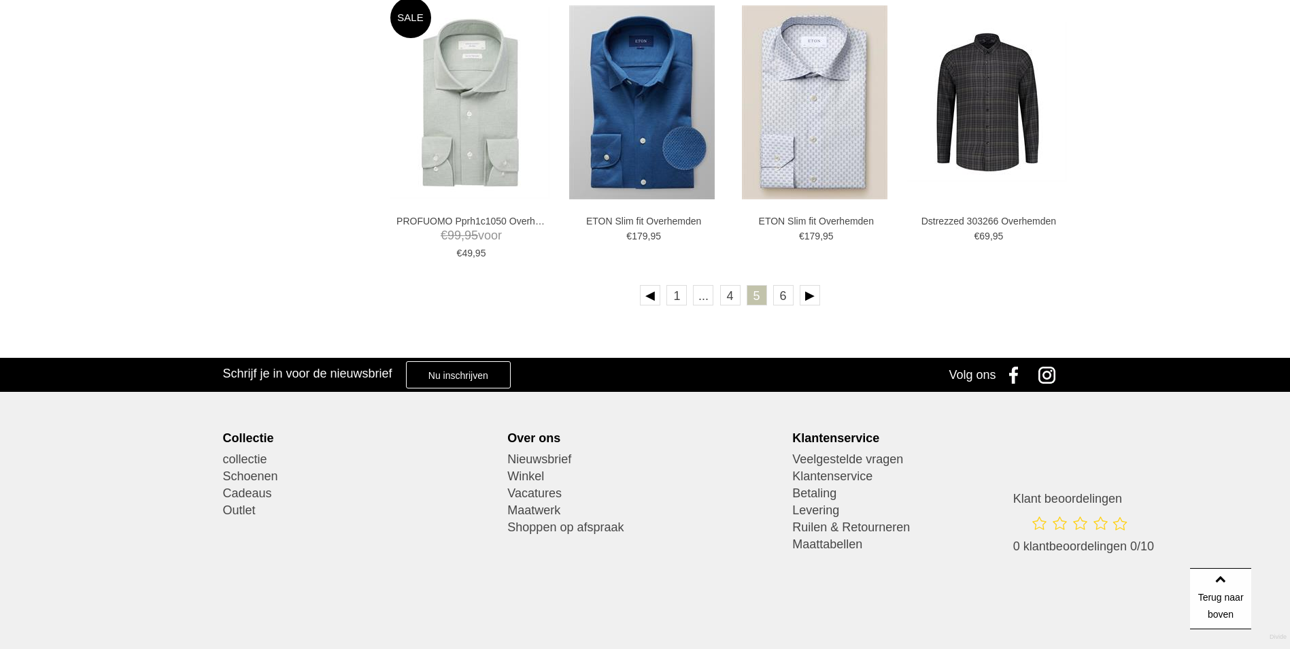
scroll to position [2460, 0]
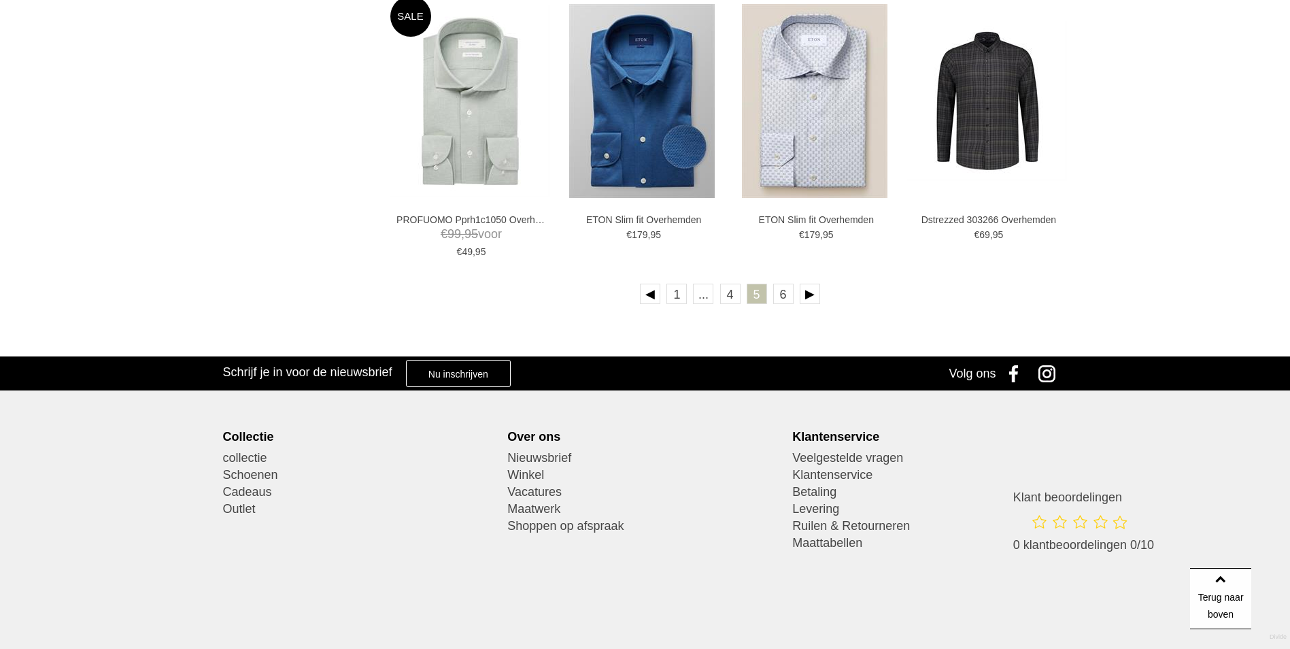
click at [781, 305] on ul "1 ... 4 5 6" at bounding box center [730, 296] width 680 height 25
click at [781, 297] on link "6" at bounding box center [783, 294] width 20 height 20
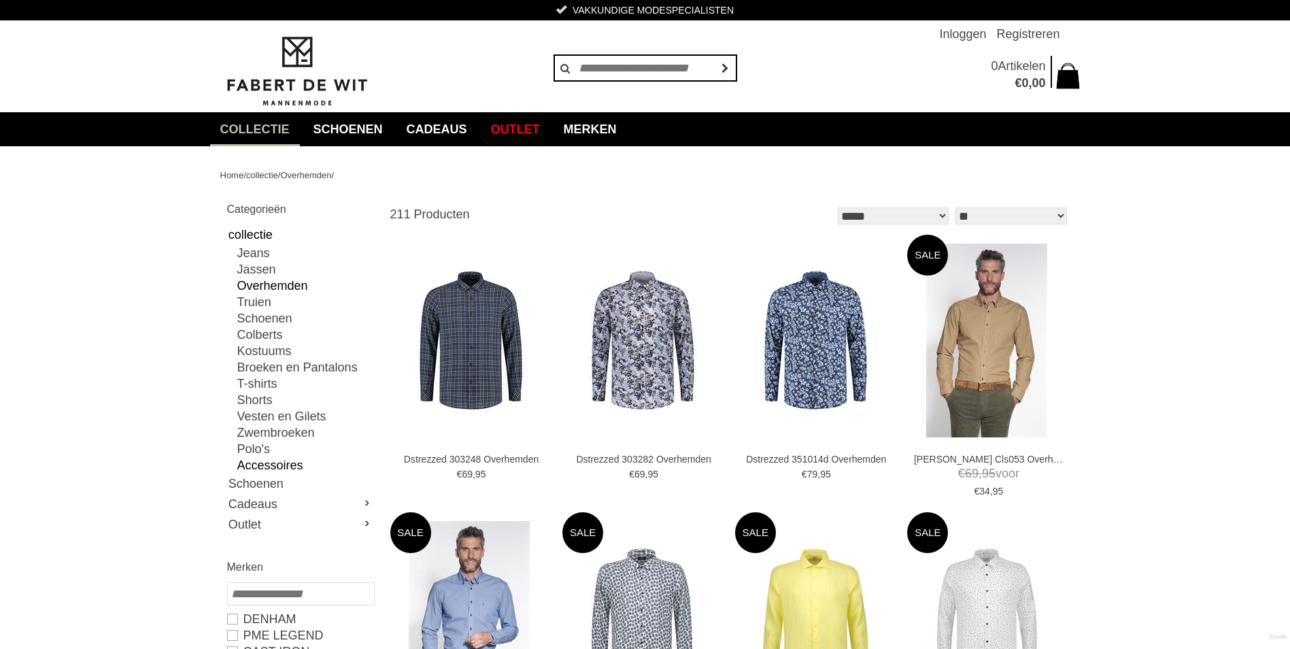
click at [254, 466] on link "Accessoires" at bounding box center [305, 465] width 136 height 16
type input "*"
type input "***"
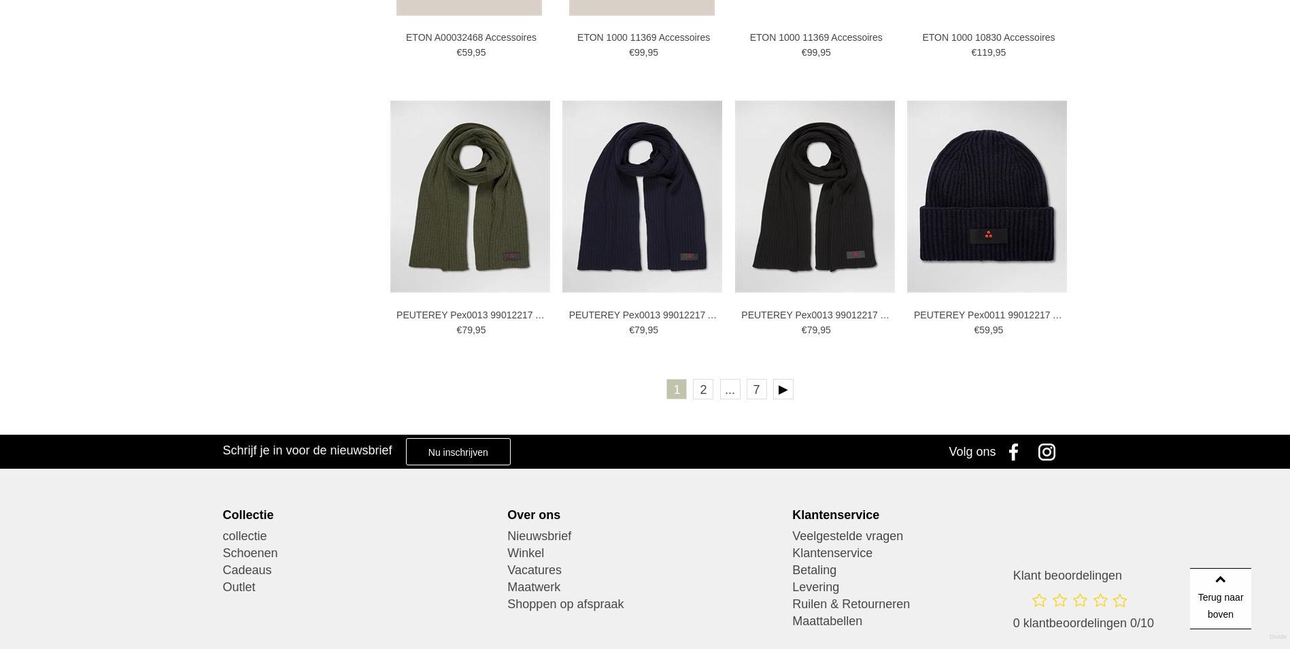
scroll to position [2383, 0]
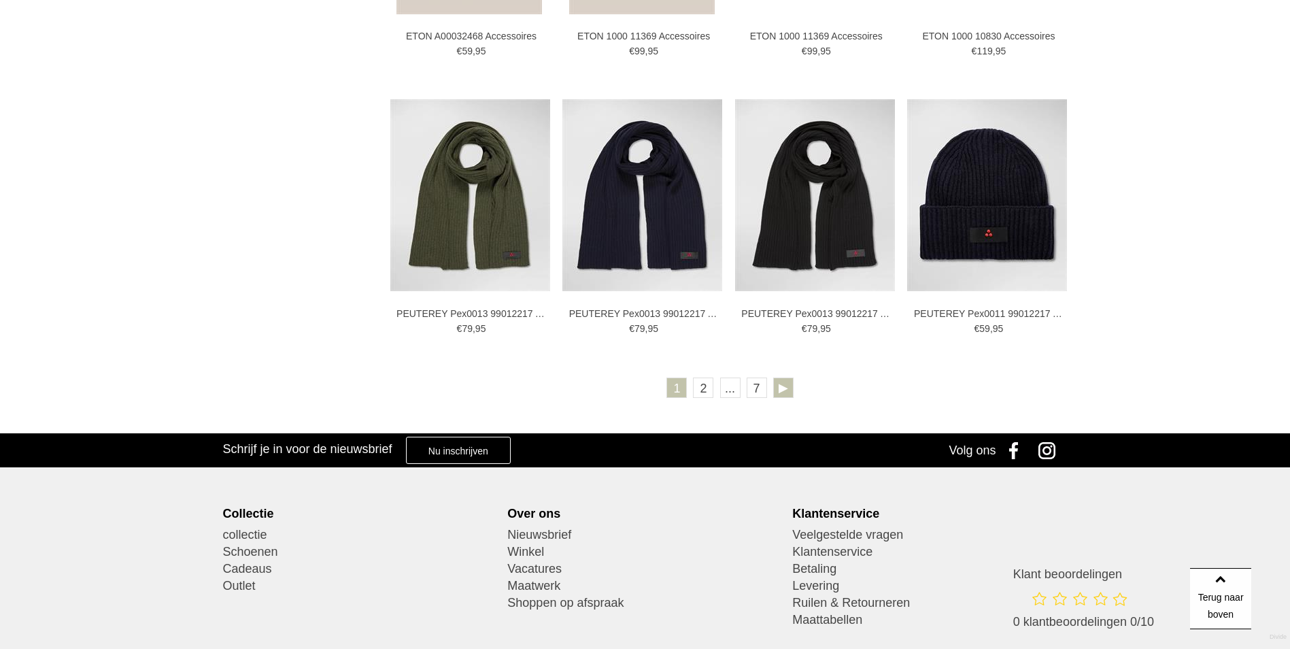
click at [781, 391] on link at bounding box center [783, 387] width 20 height 20
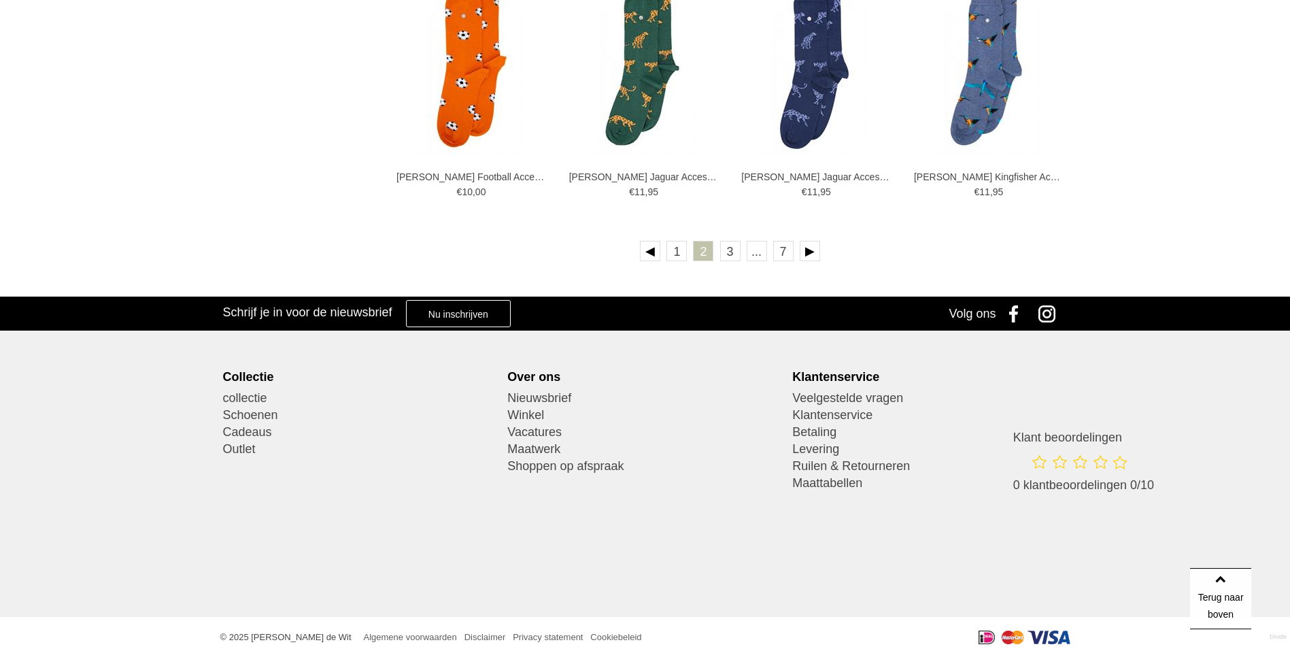
scroll to position [2515, 0]
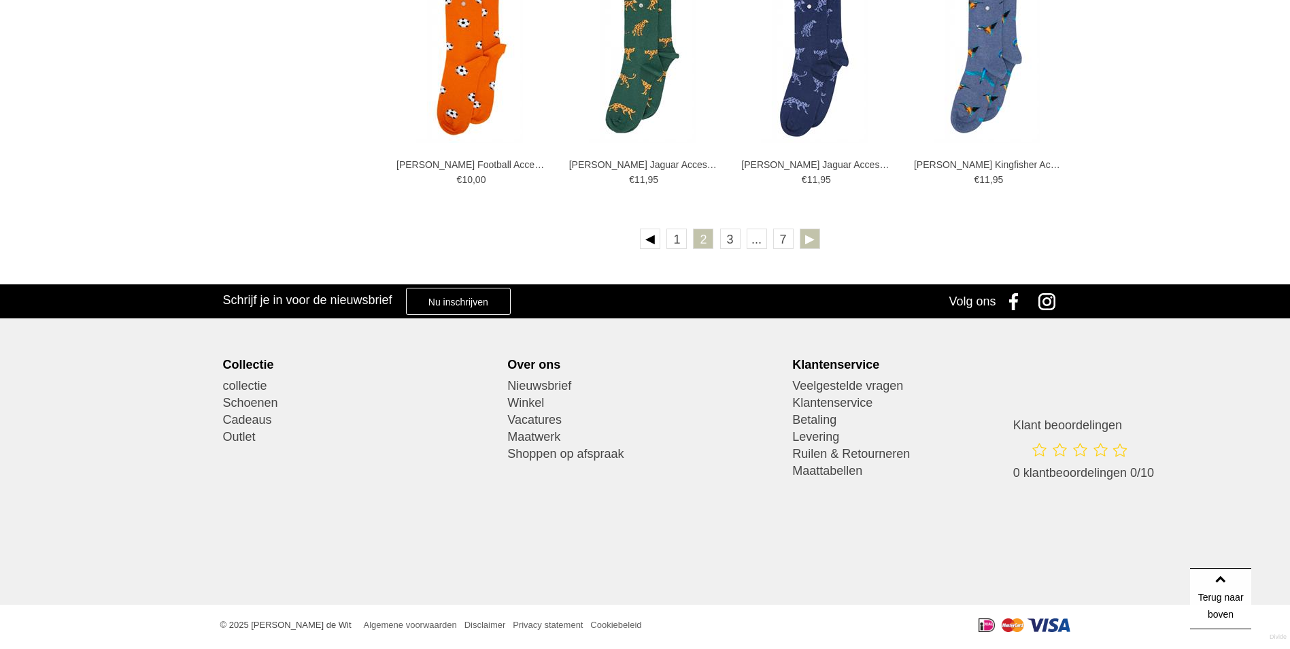
click at [808, 241] on link at bounding box center [810, 238] width 20 height 20
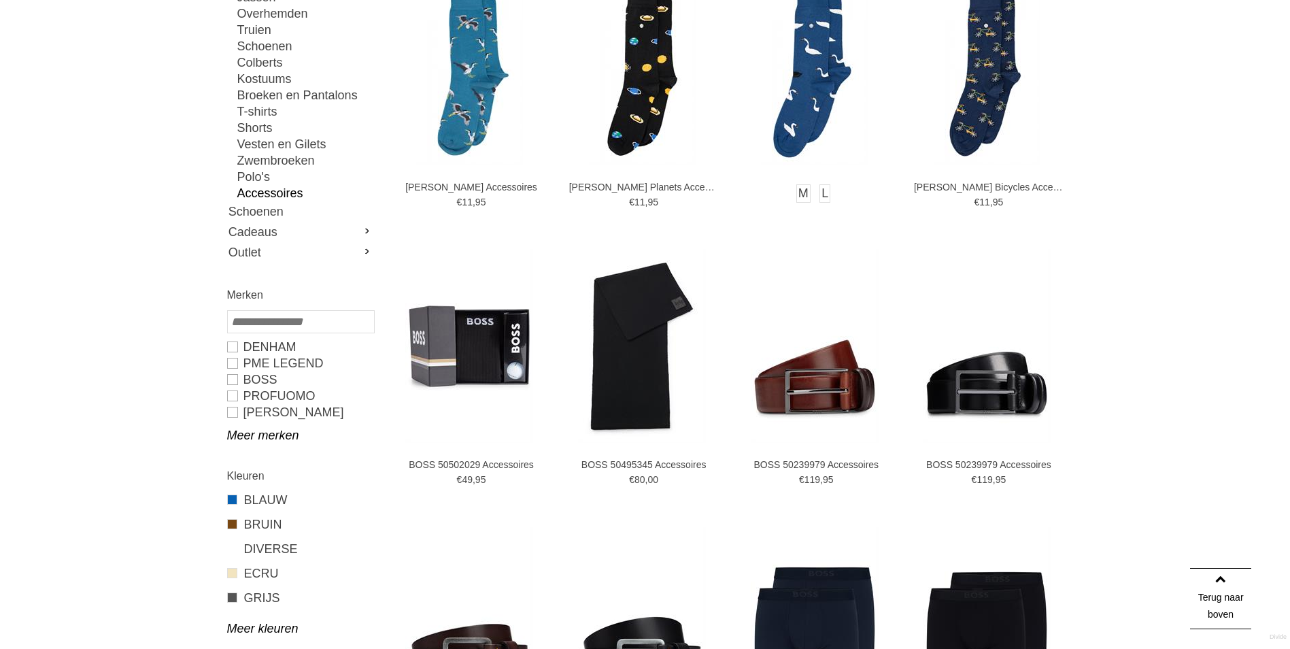
scroll to position [273, 0]
